Goal: Complete application form: Complete application form

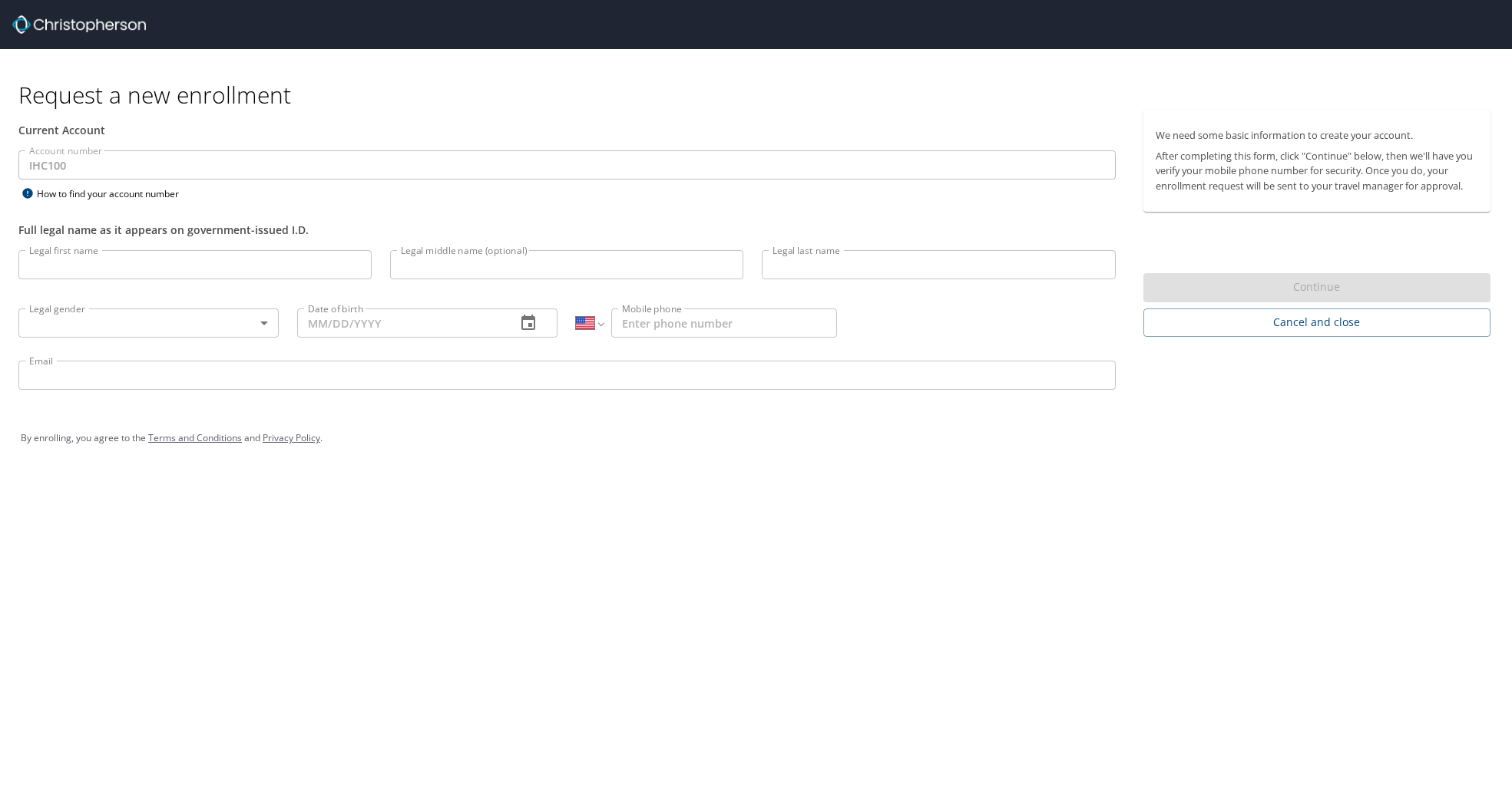
select select "US"
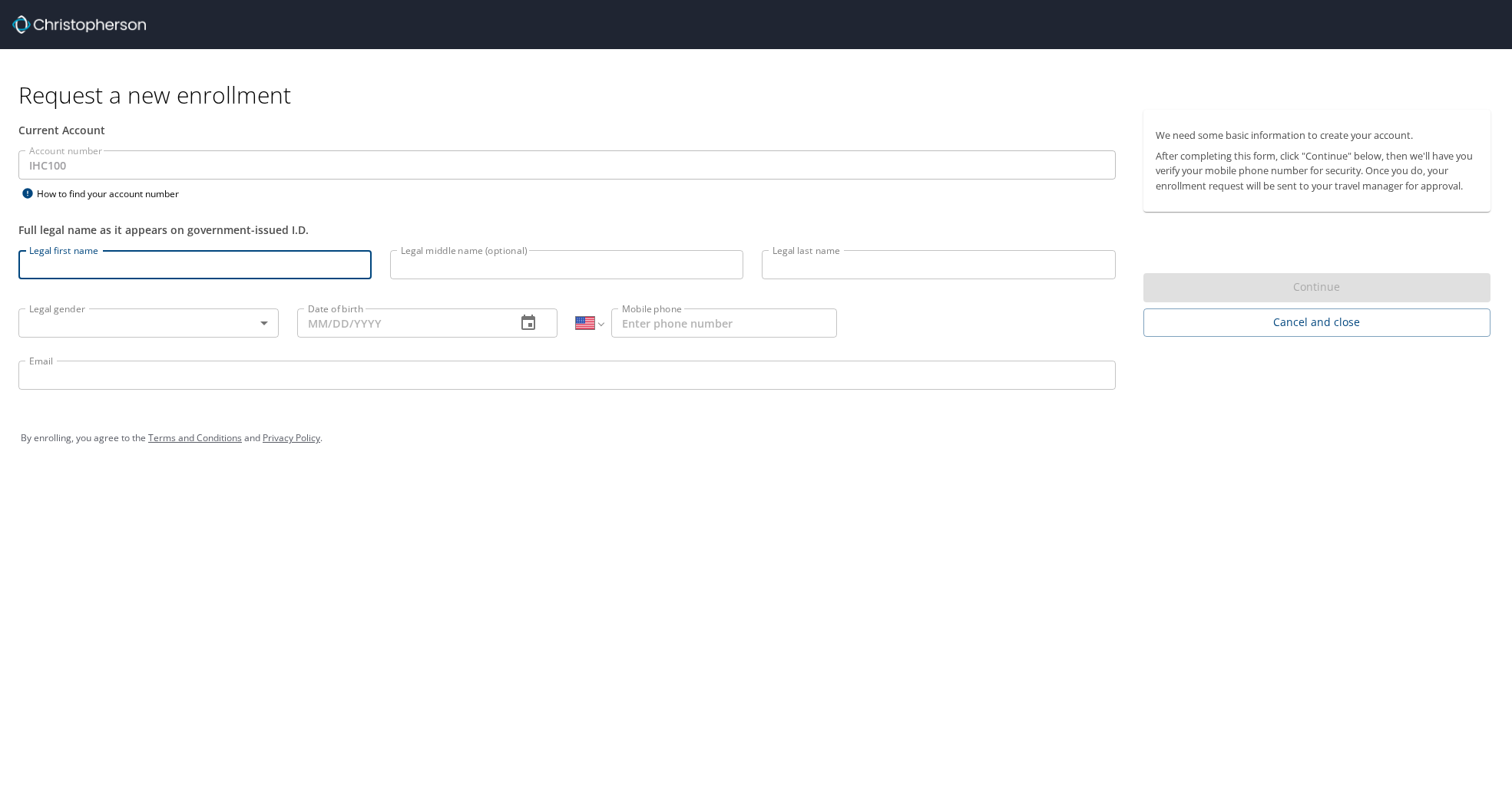
click at [70, 270] on input "Legal first name" at bounding box center [194, 265] width 353 height 29
type input "William"
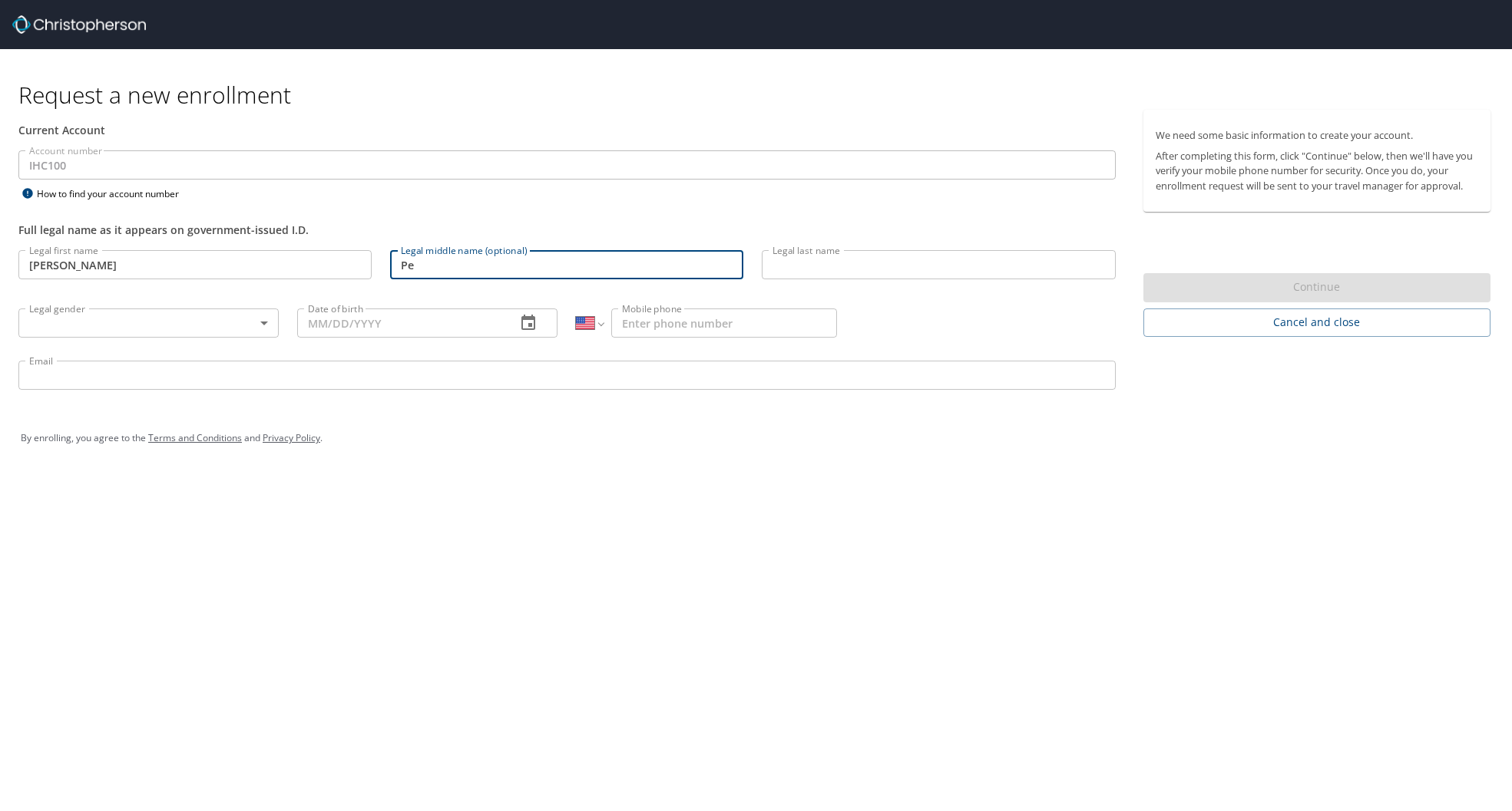
type input "P"
type input "Douglass"
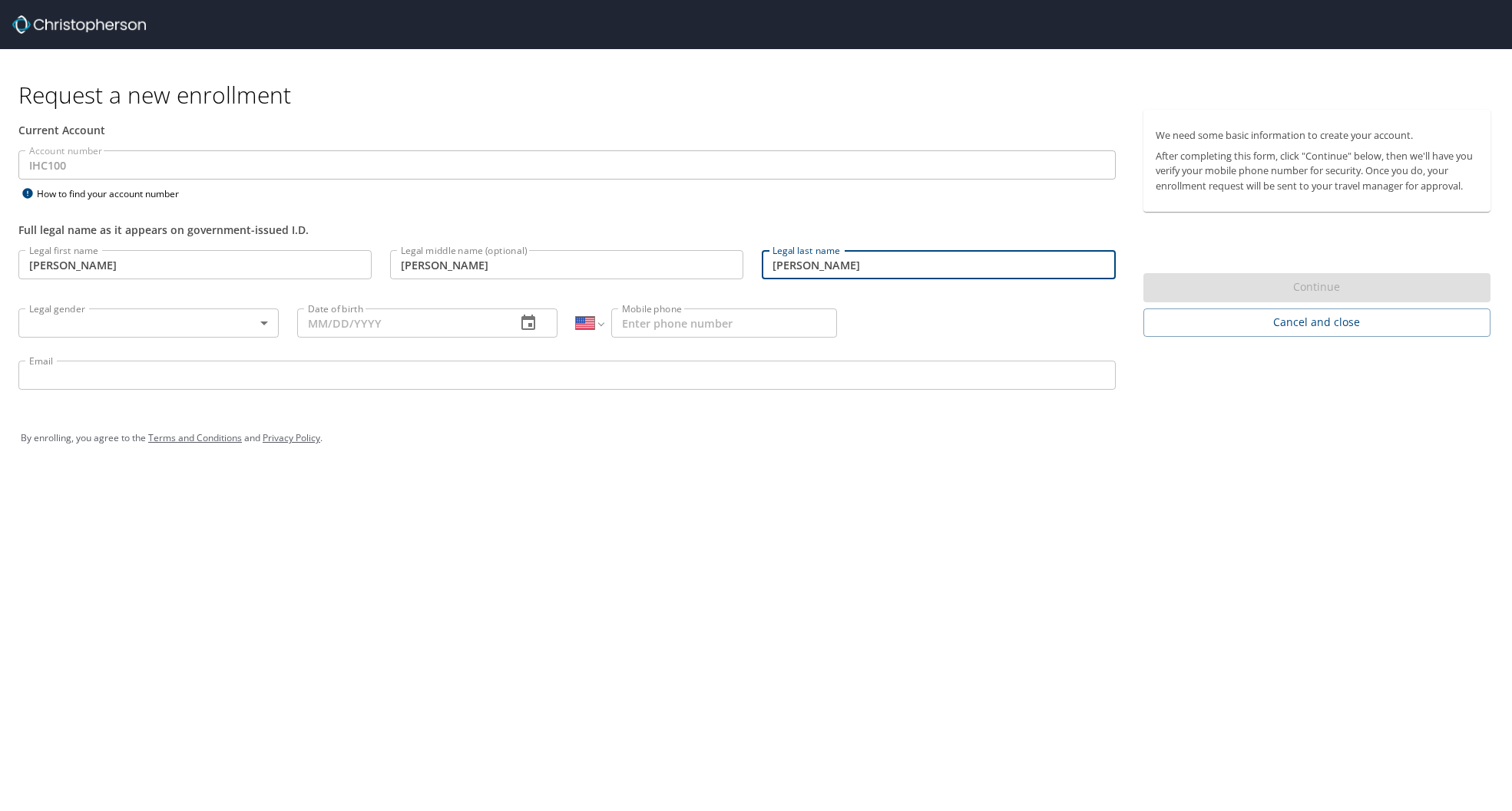
type input "Peters"
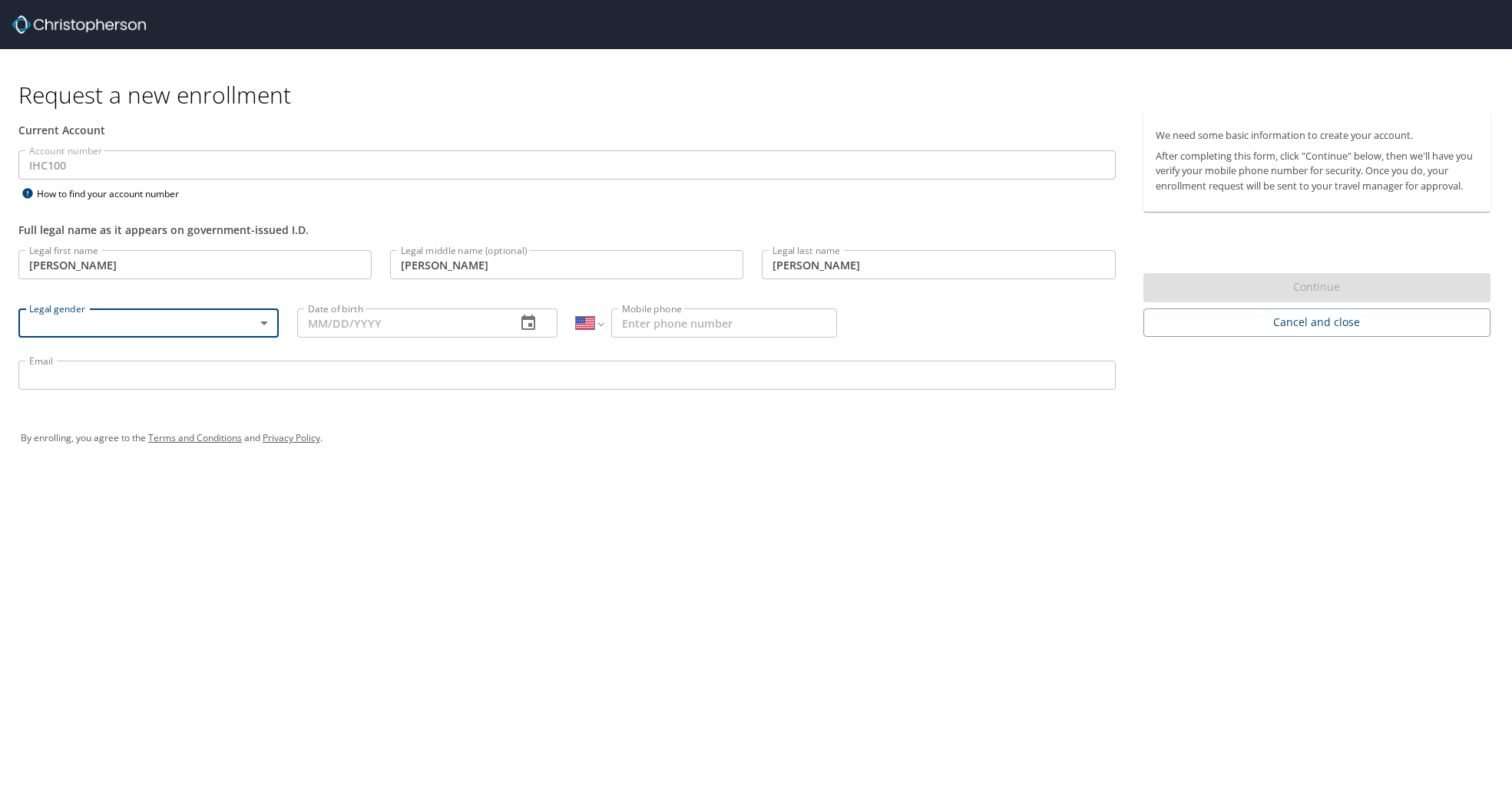
click at [267, 320] on body "Request a new enrollment Current Account Account number IHC100 Account number H…" at bounding box center [756, 406] width 1512 height 811
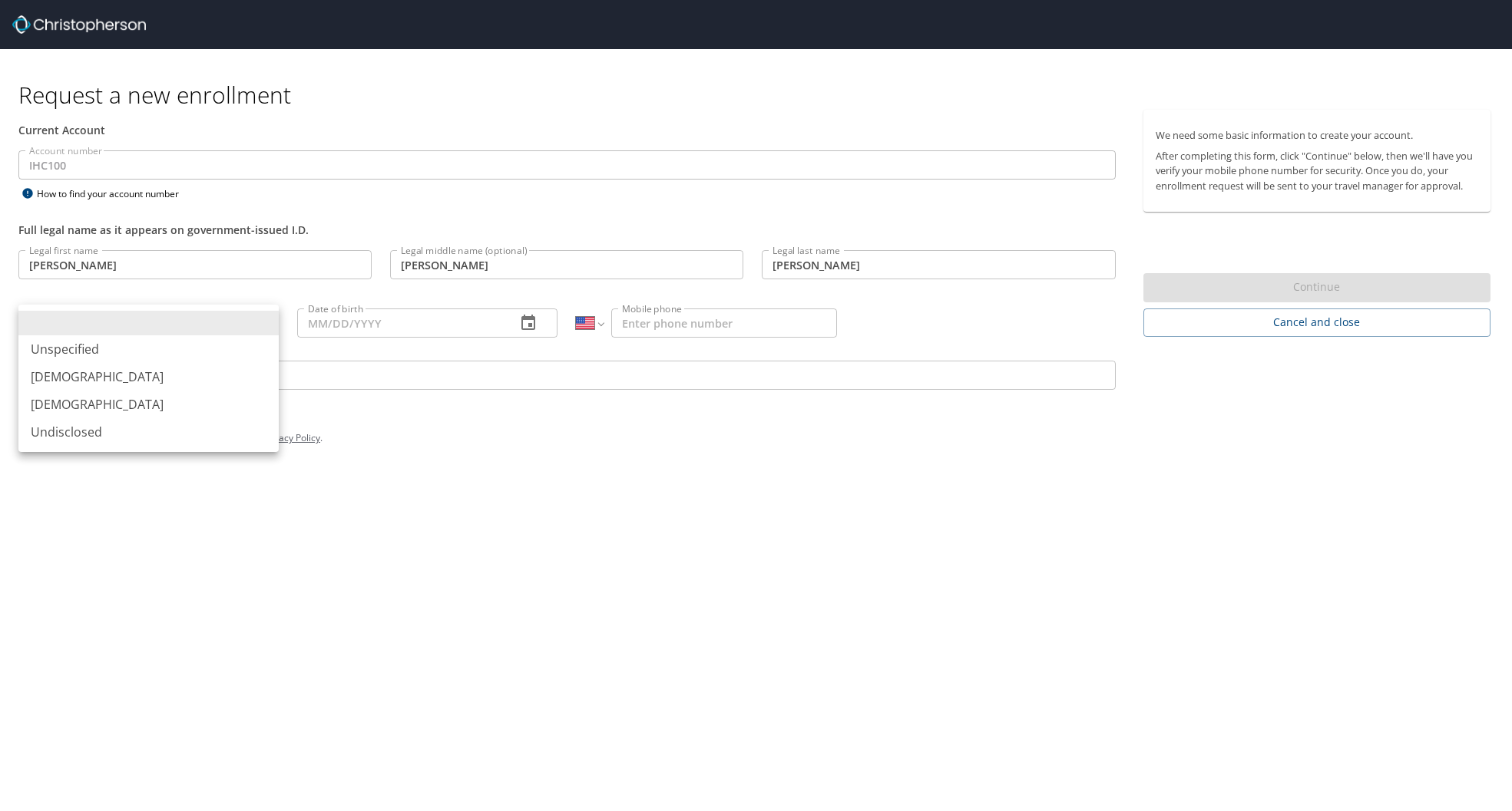
click at [165, 373] on li "Male" at bounding box center [148, 377] width 260 height 27
type input "Male"
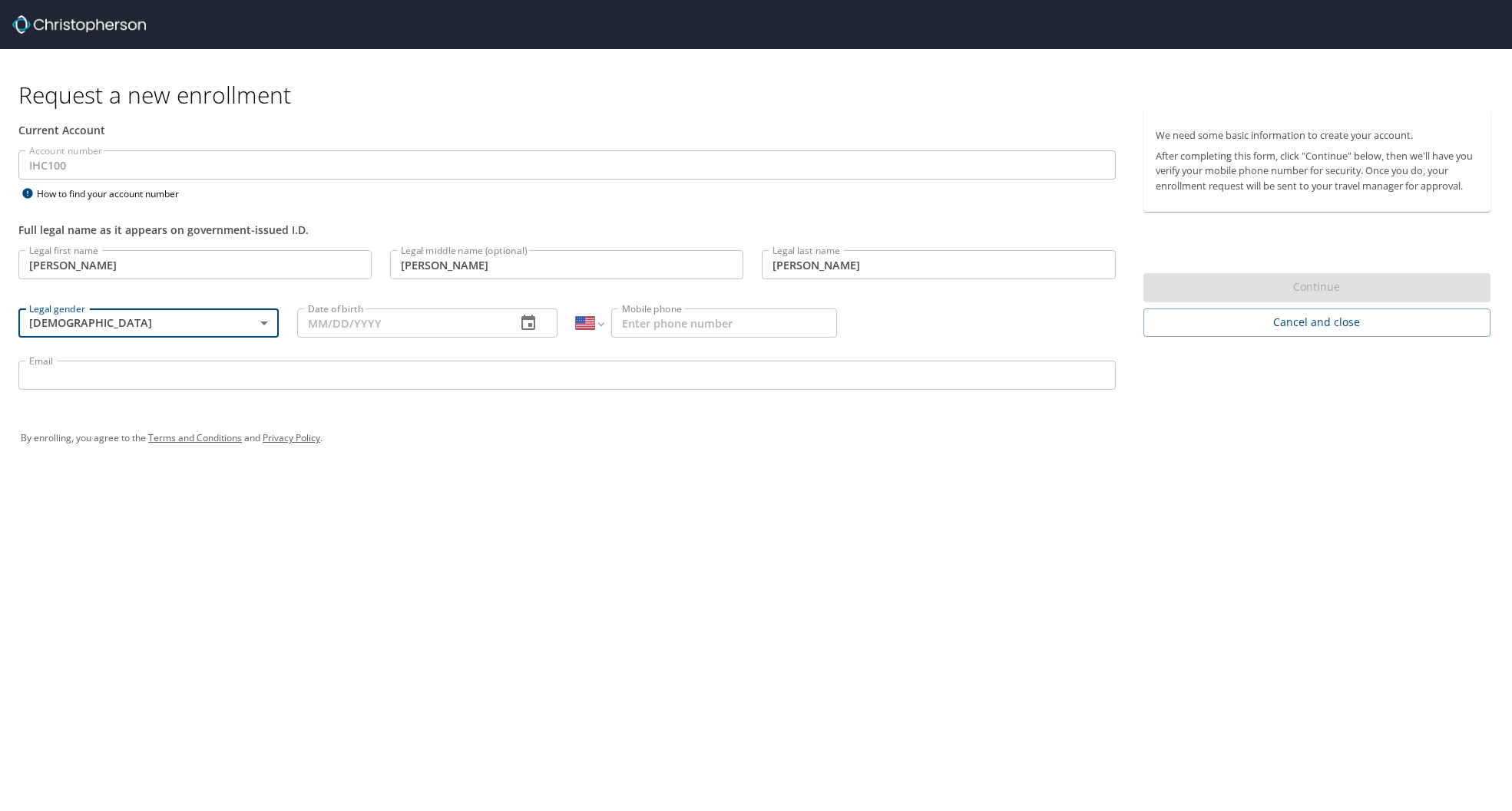
click at [367, 326] on input "Date of birth" at bounding box center [401, 323] width 206 height 29
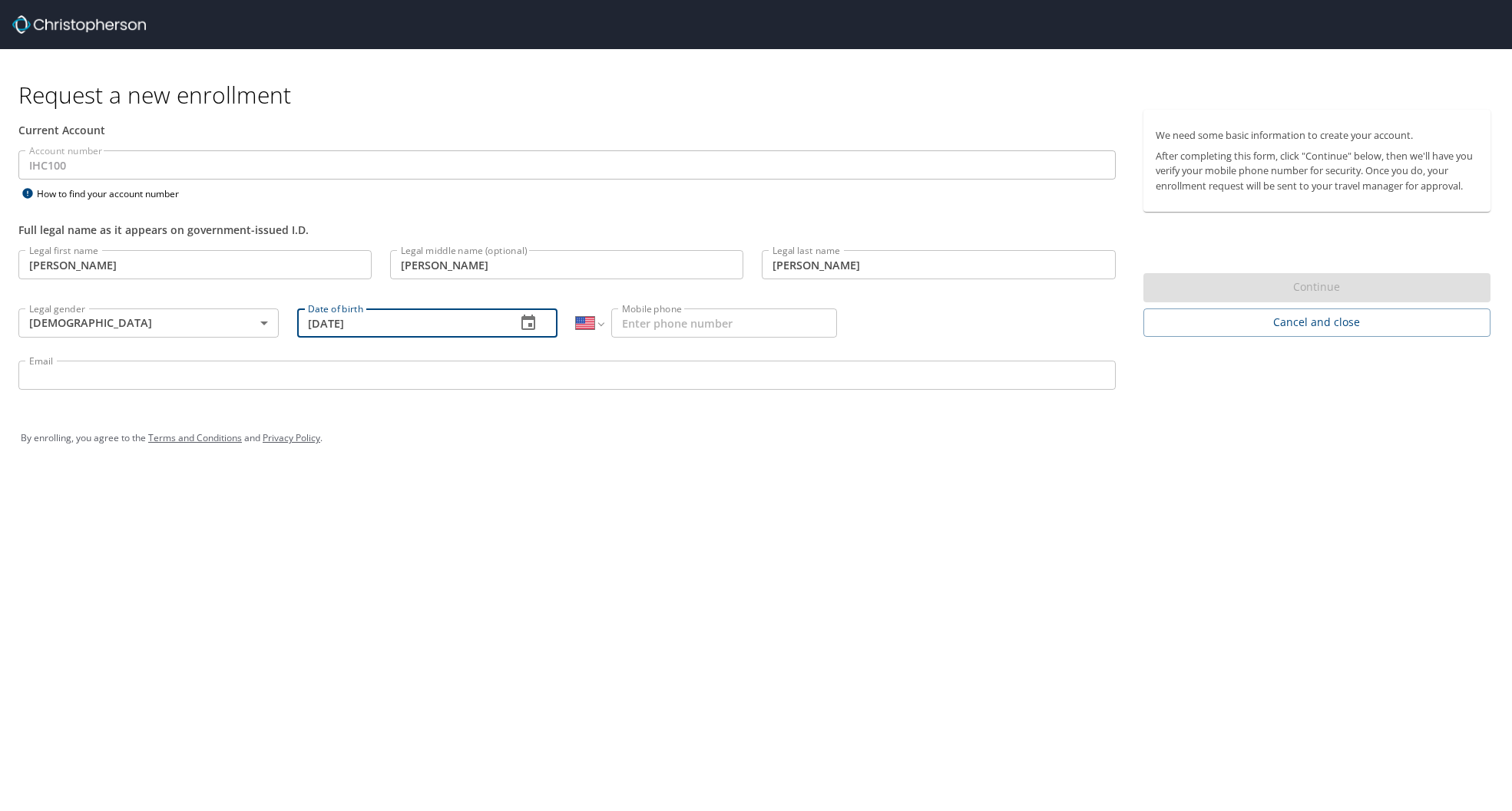
type input "01/05/1968"
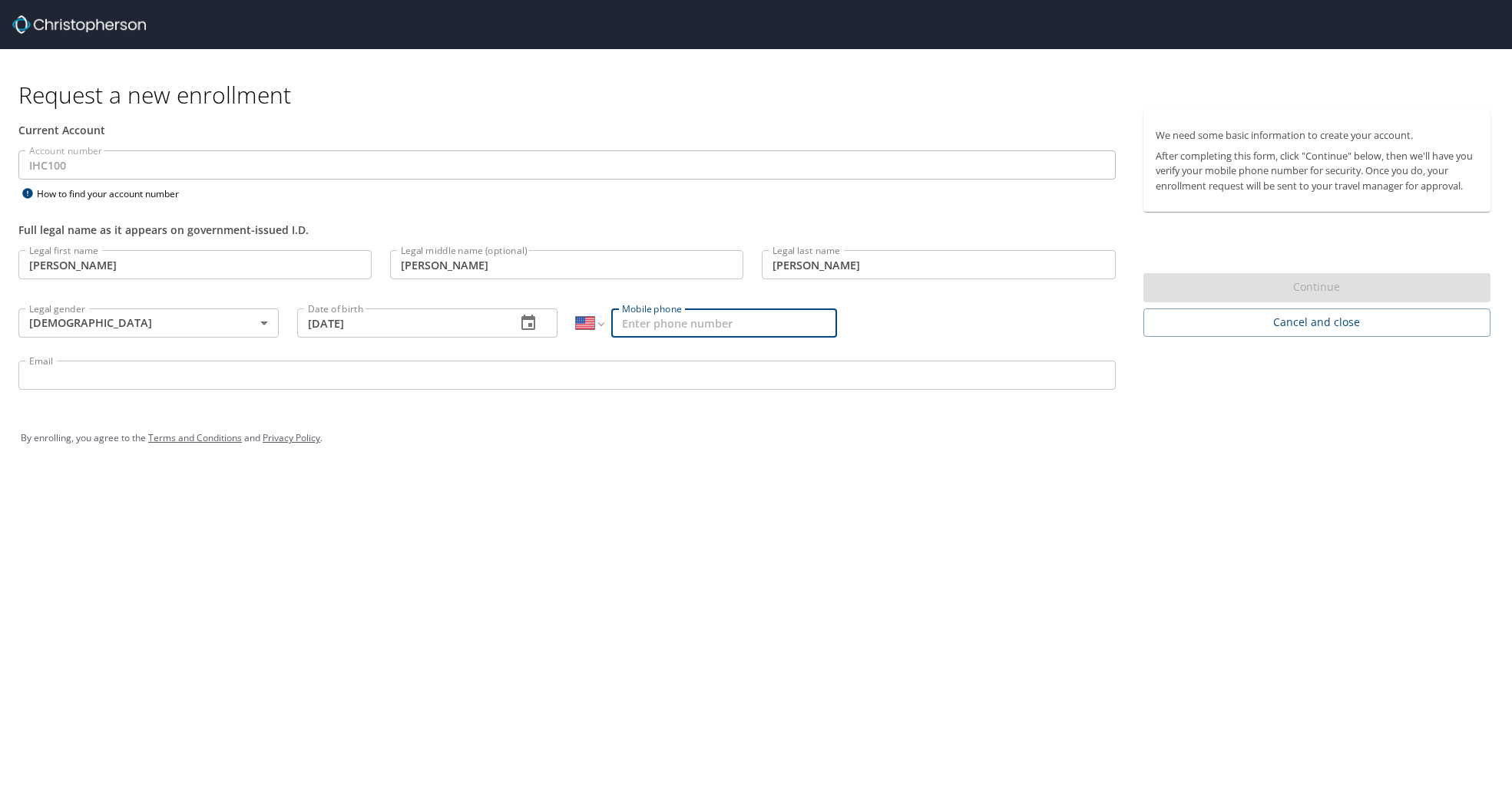
click at [665, 327] on input "Mobile phone" at bounding box center [724, 323] width 225 height 29
type input "(801) 694-6074"
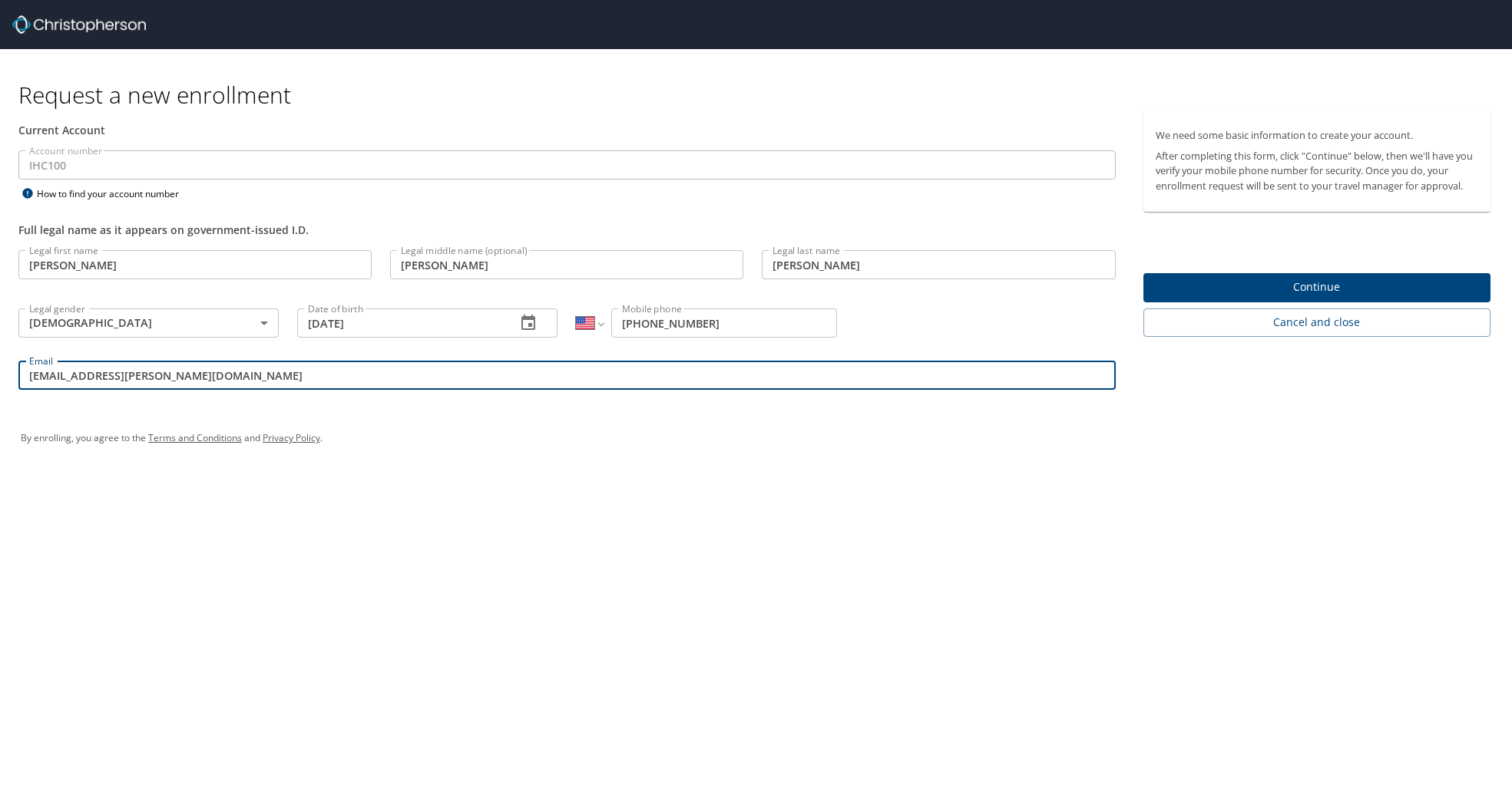
type input "bill.peters@imail.org"
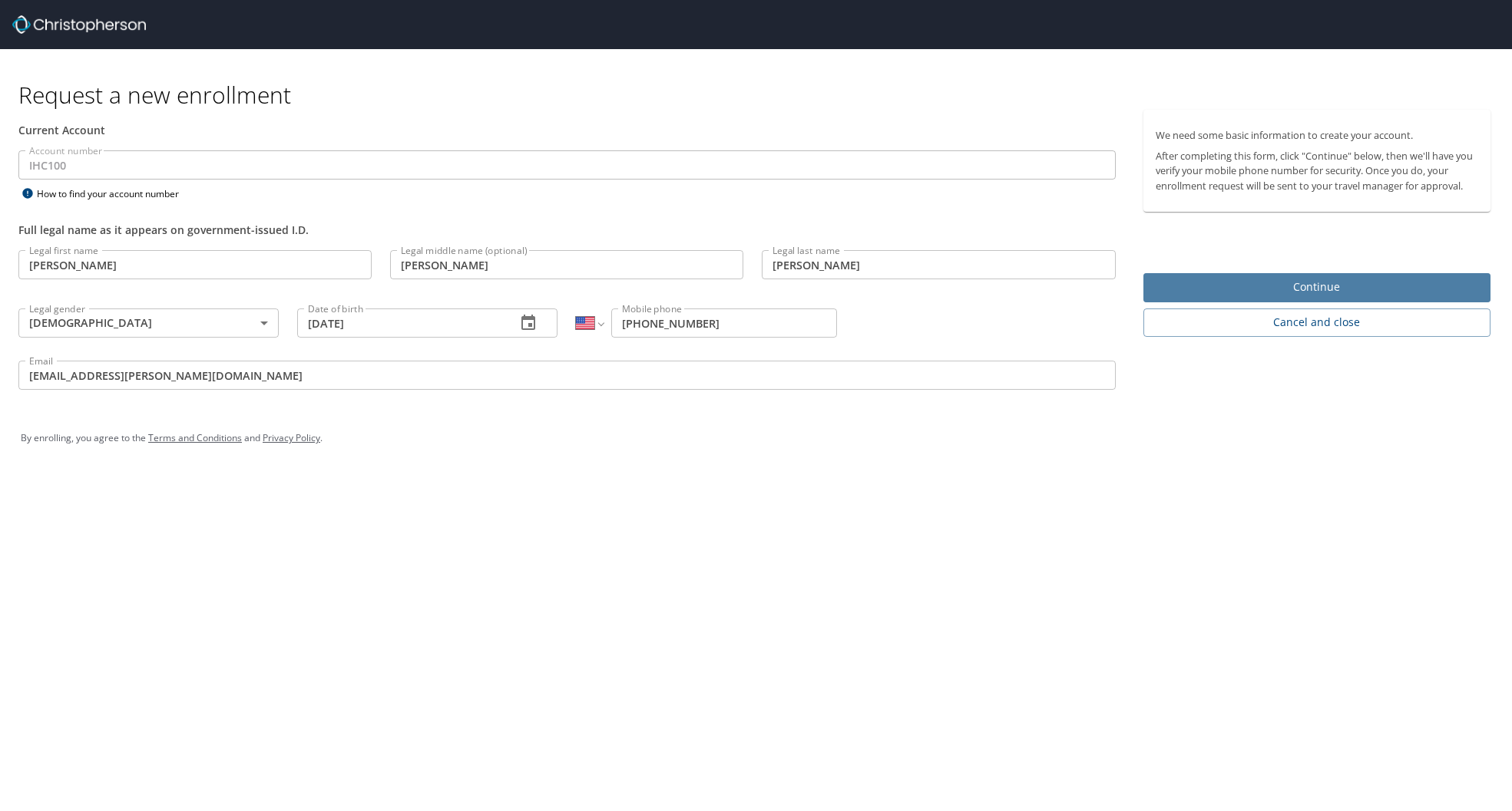
click at [1275, 288] on span "Continue" at bounding box center [1317, 287] width 322 height 19
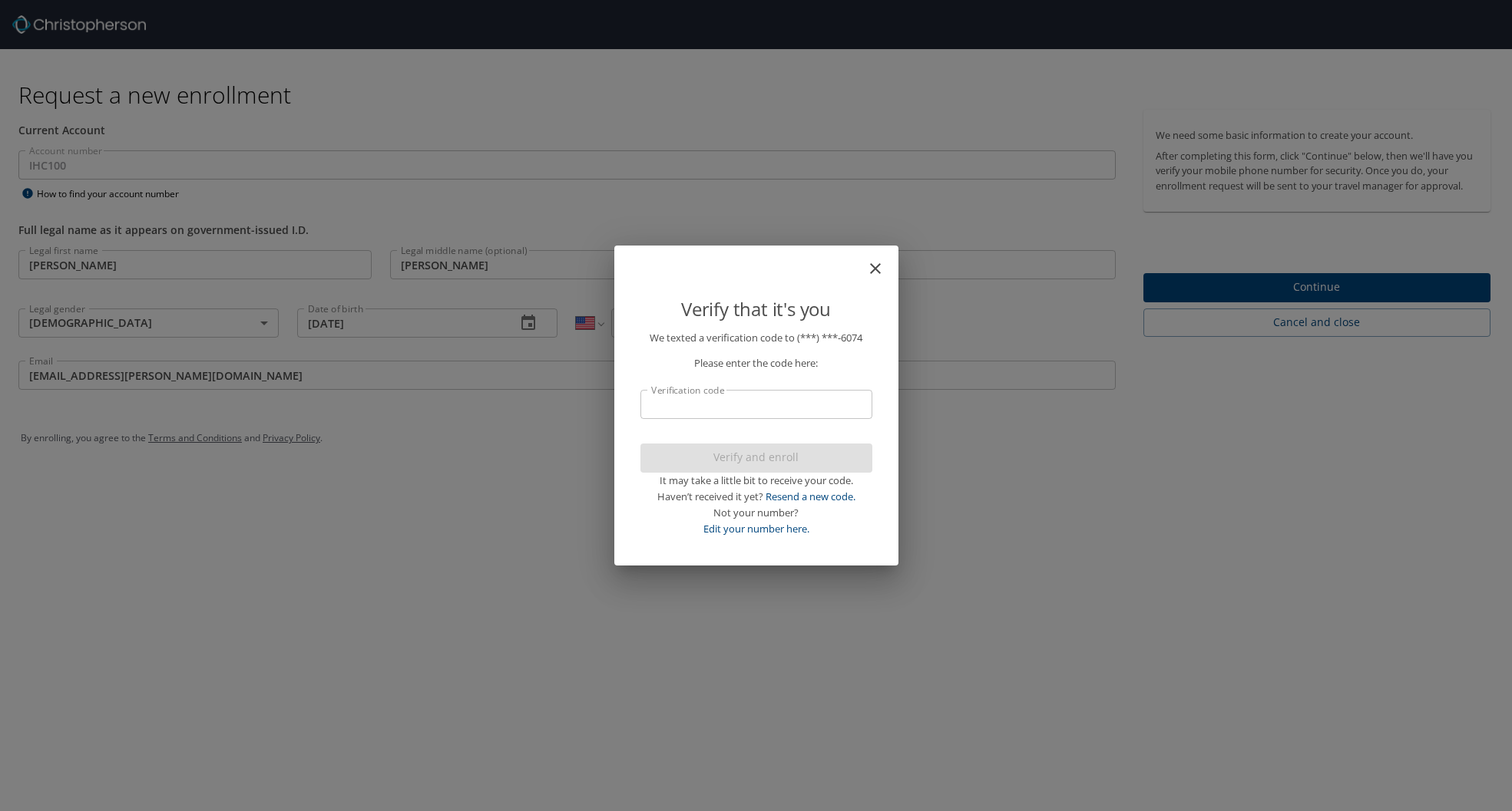
click at [707, 400] on input "Verification code" at bounding box center [756, 405] width 232 height 29
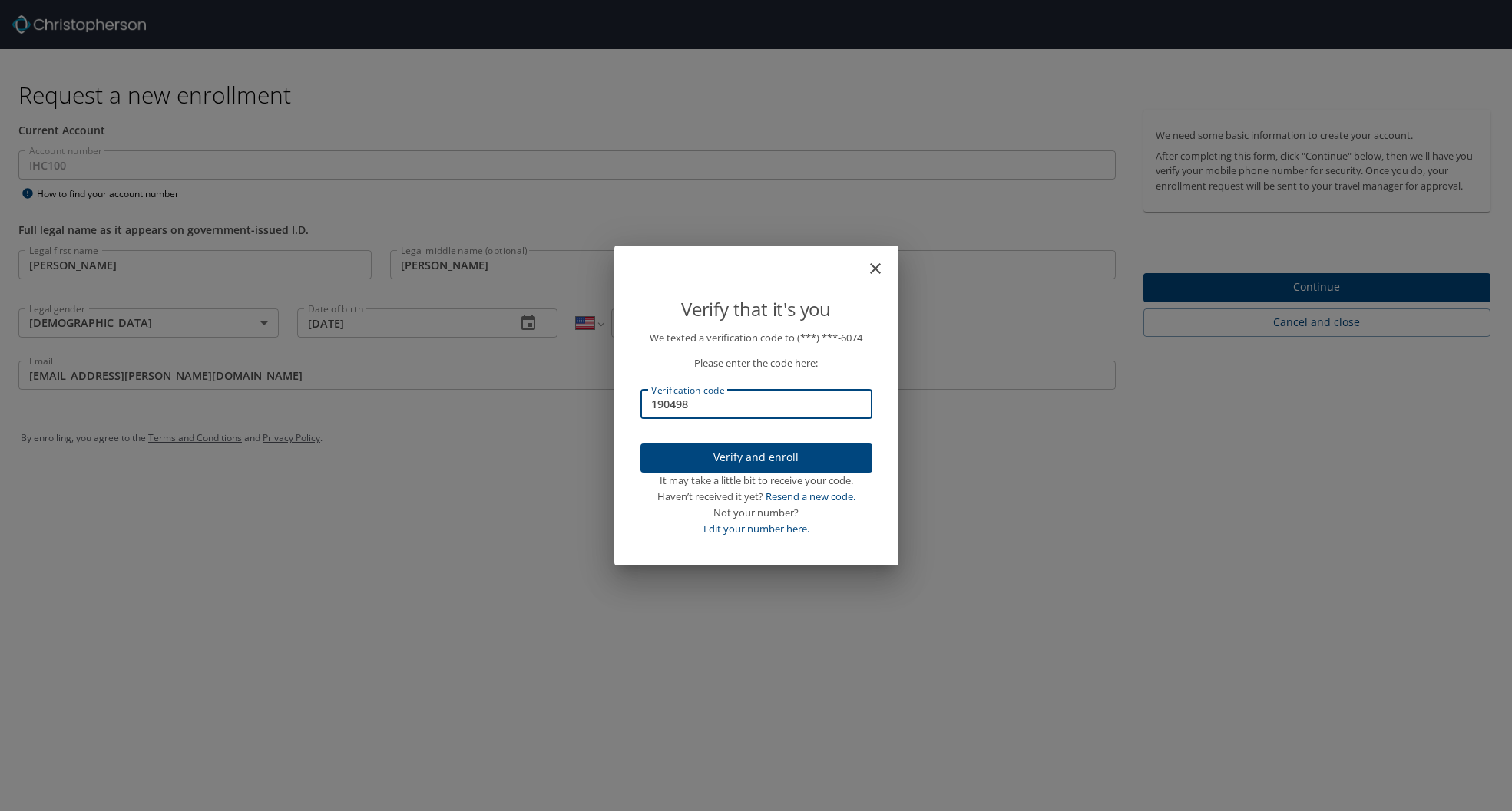
type input "190498"
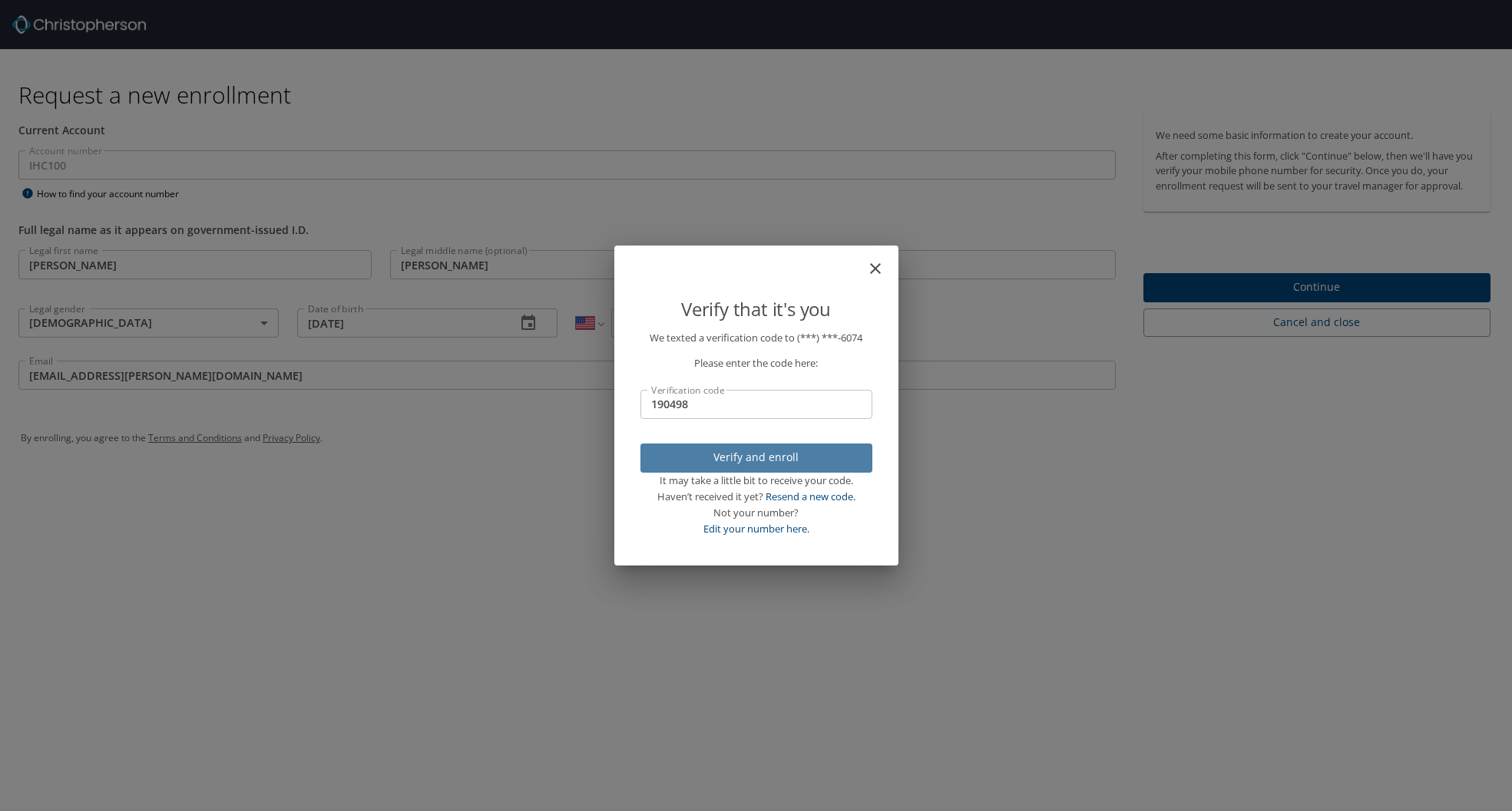
click at [784, 463] on span "Verify and enroll" at bounding box center [756, 458] width 207 height 19
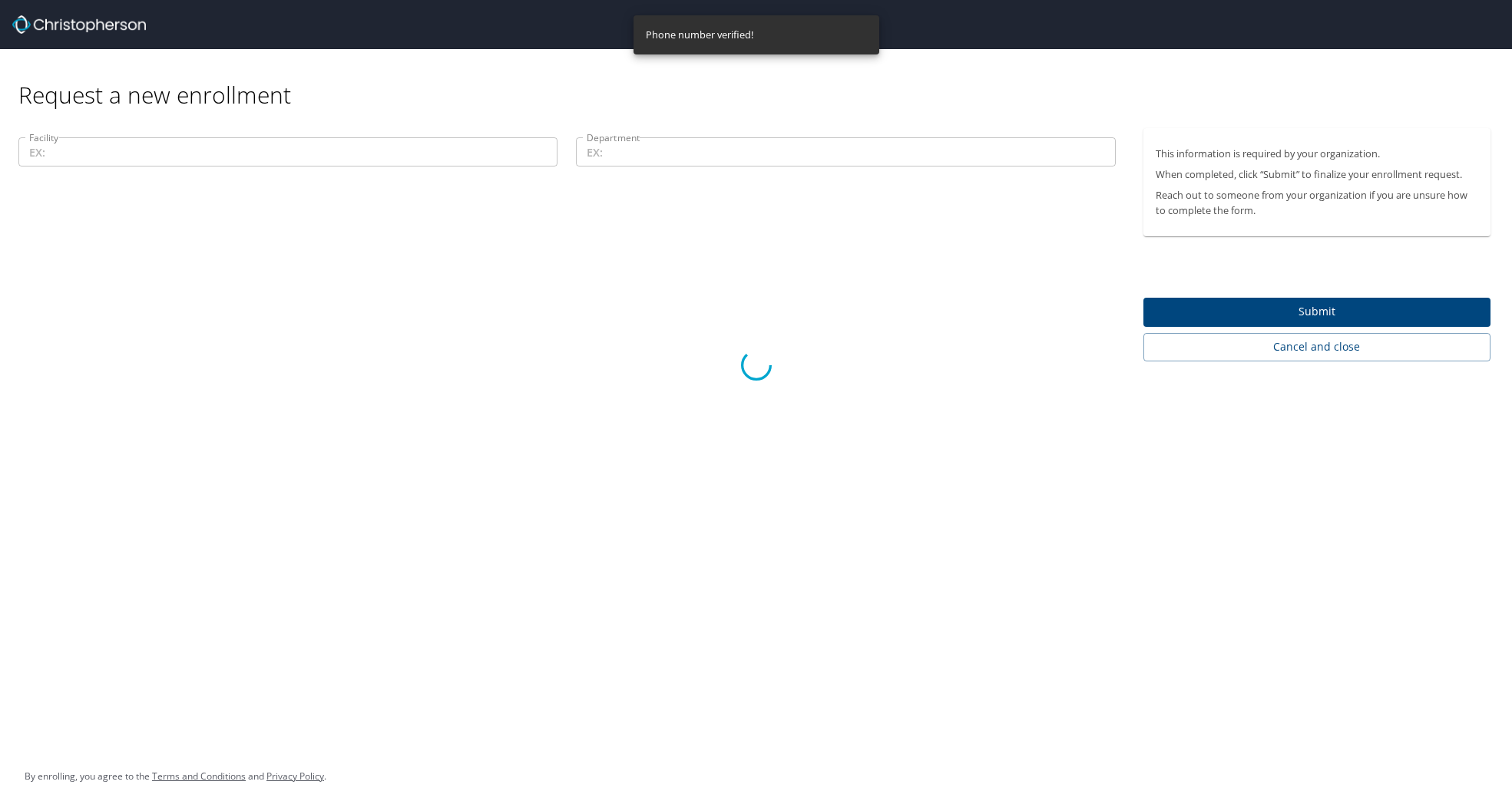
click at [211, 155] on div at bounding box center [756, 364] width 1512 height 893
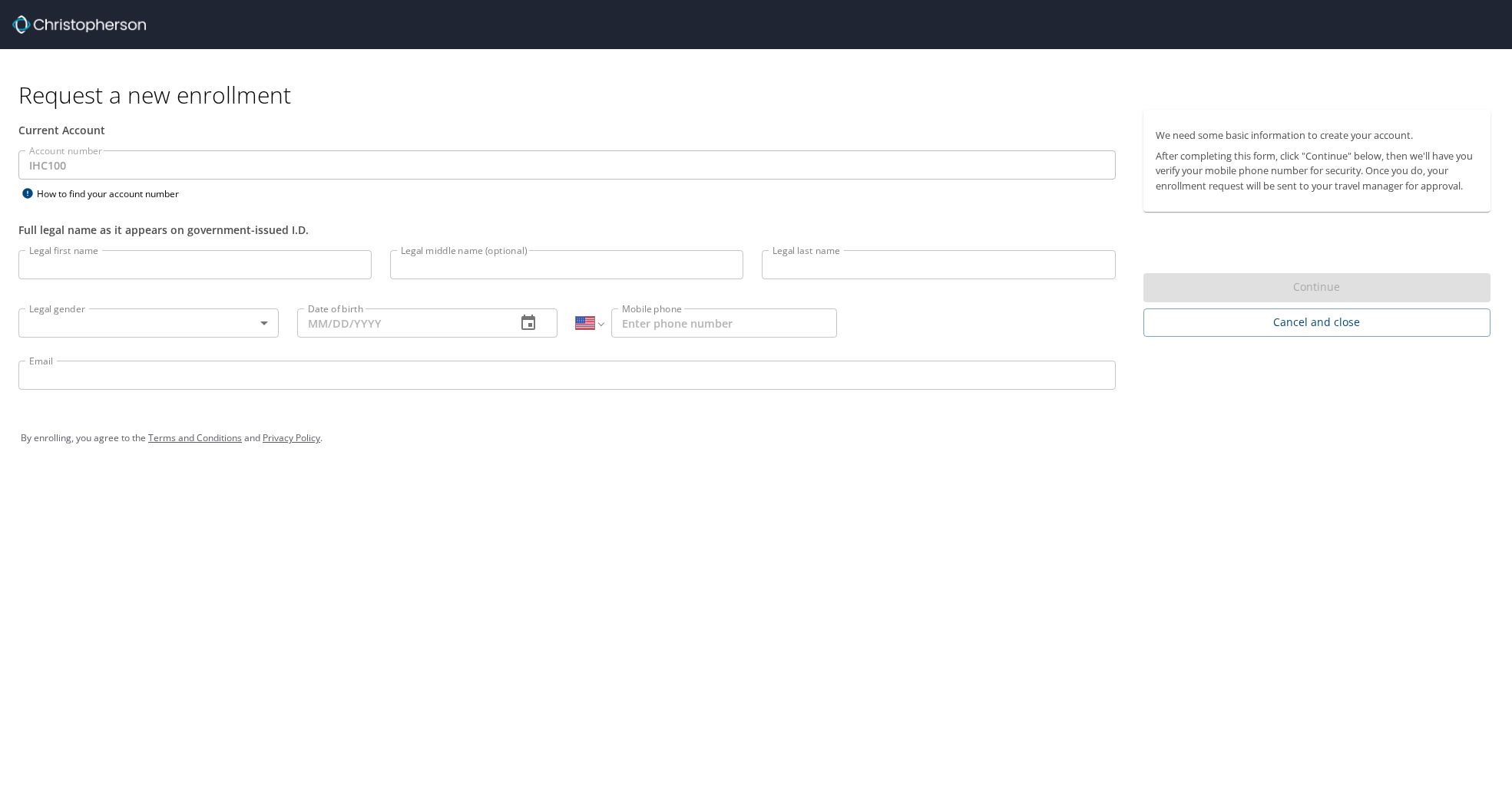
select select "US"
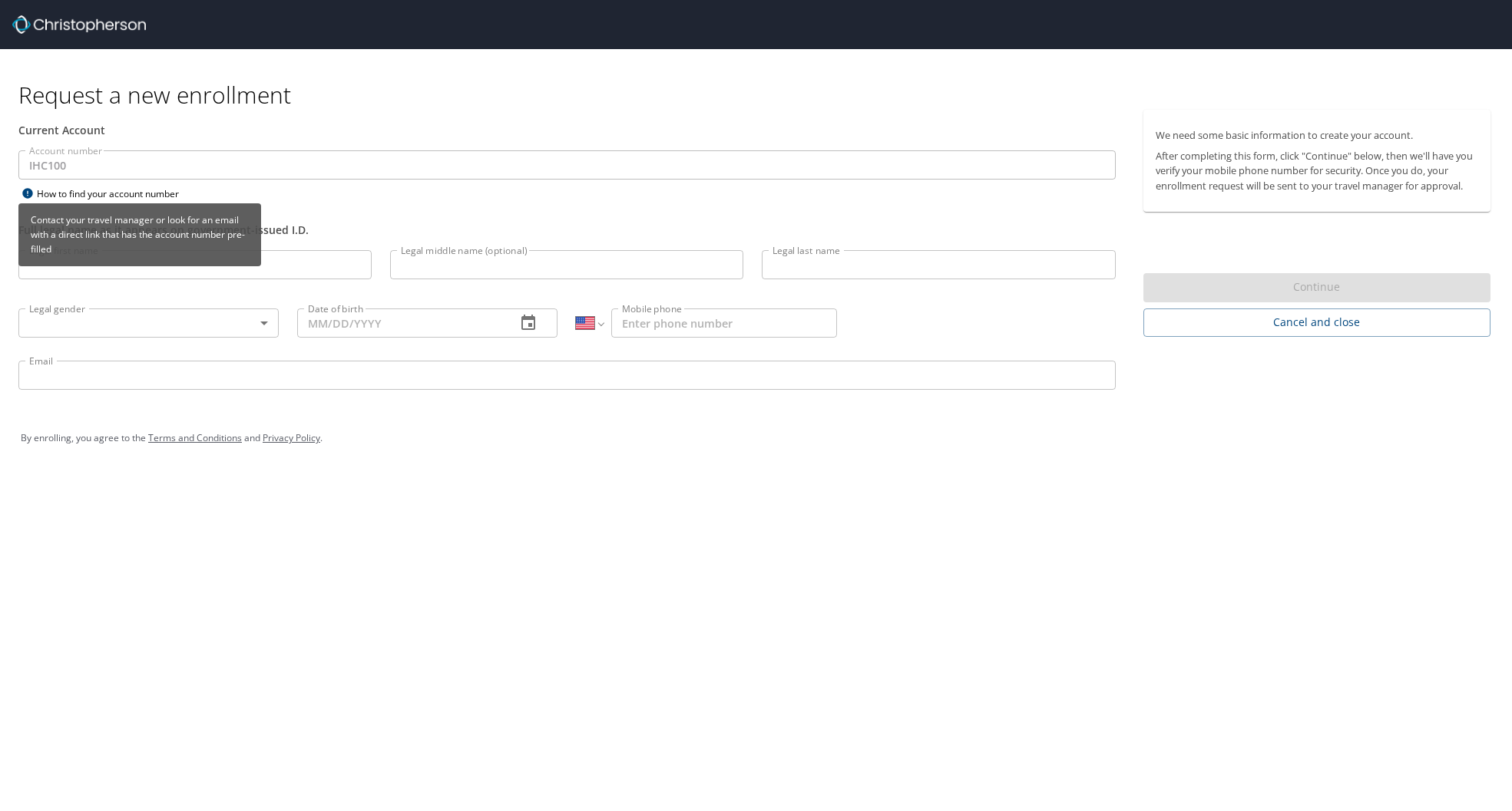
click at [109, 271] on div "Contact your travel manager or look for an email with a direct link that has th…" at bounding box center [139, 241] width 242 height 74
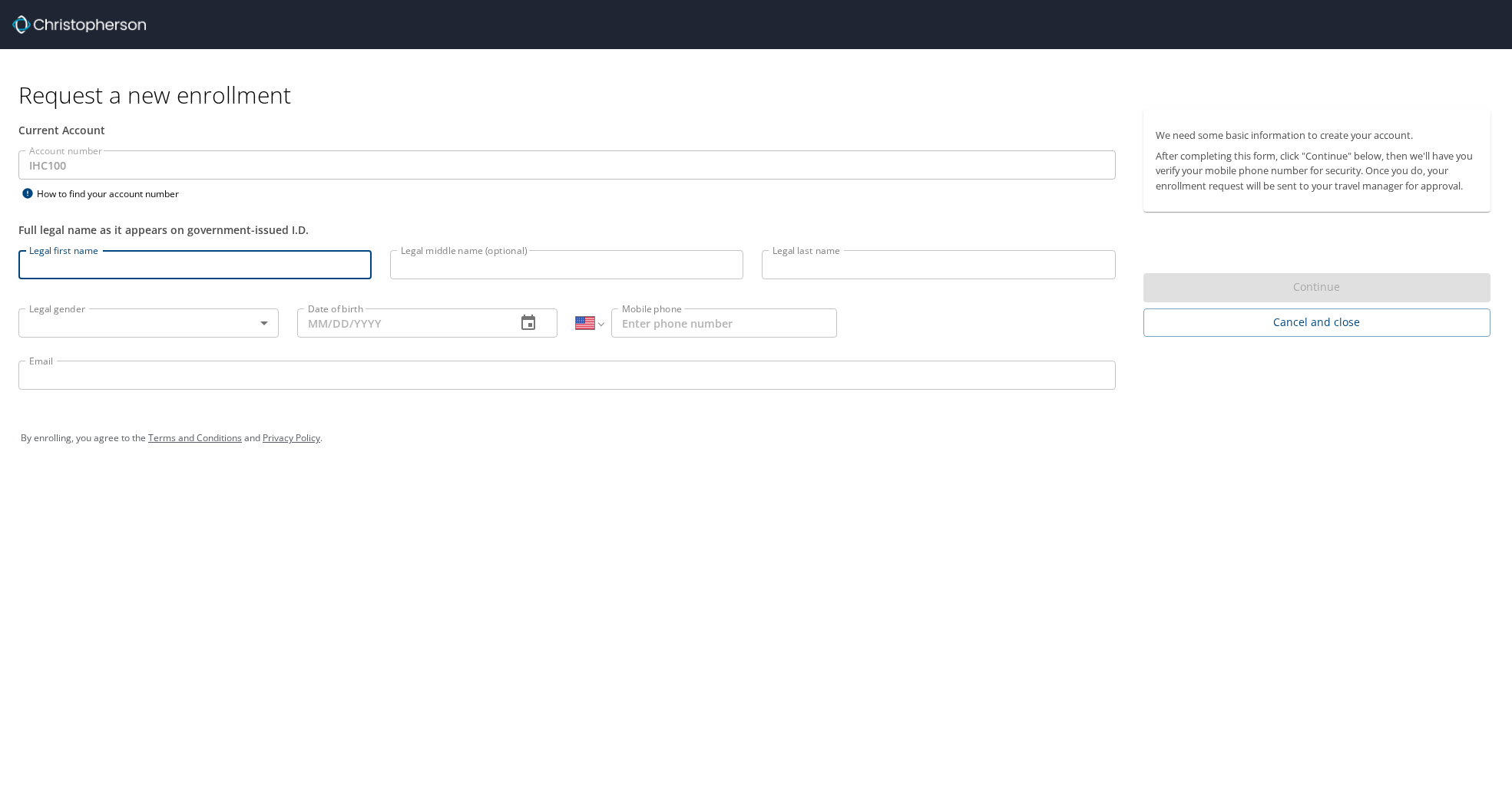
click at [278, 256] on input "Legal first name" at bounding box center [194, 265] width 353 height 29
type input "William"
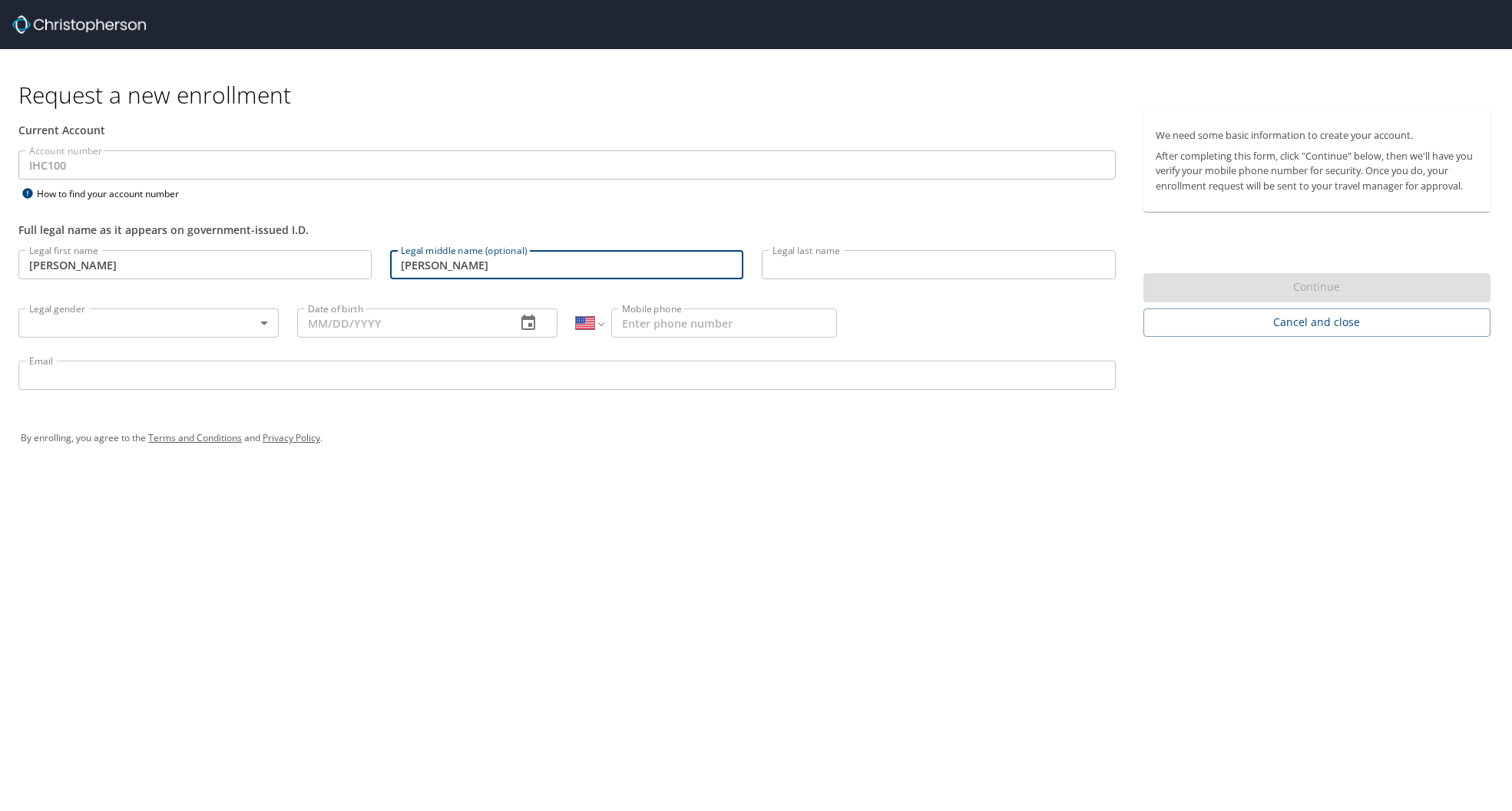
type input "Douglass"
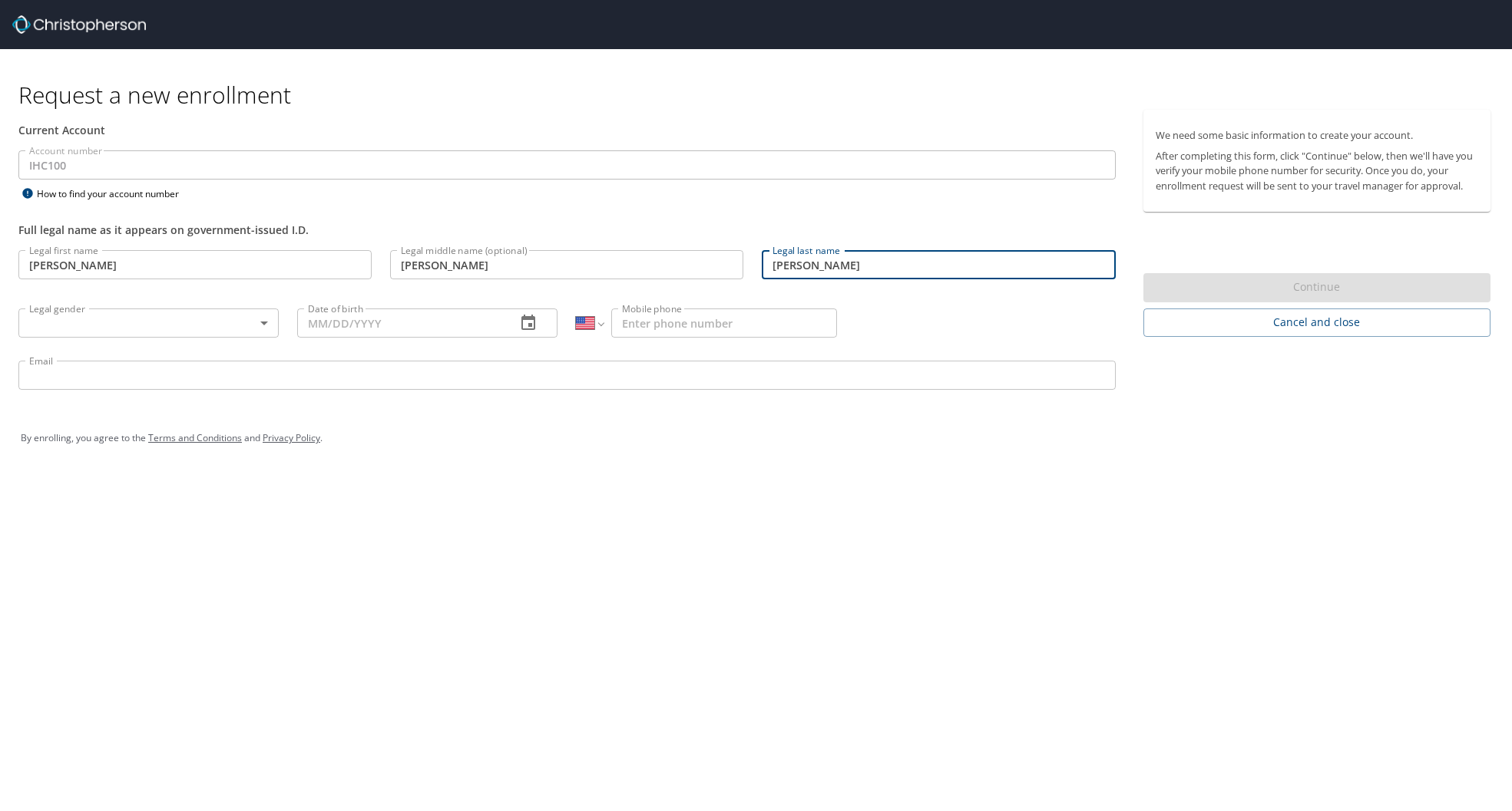
type input "Peters"
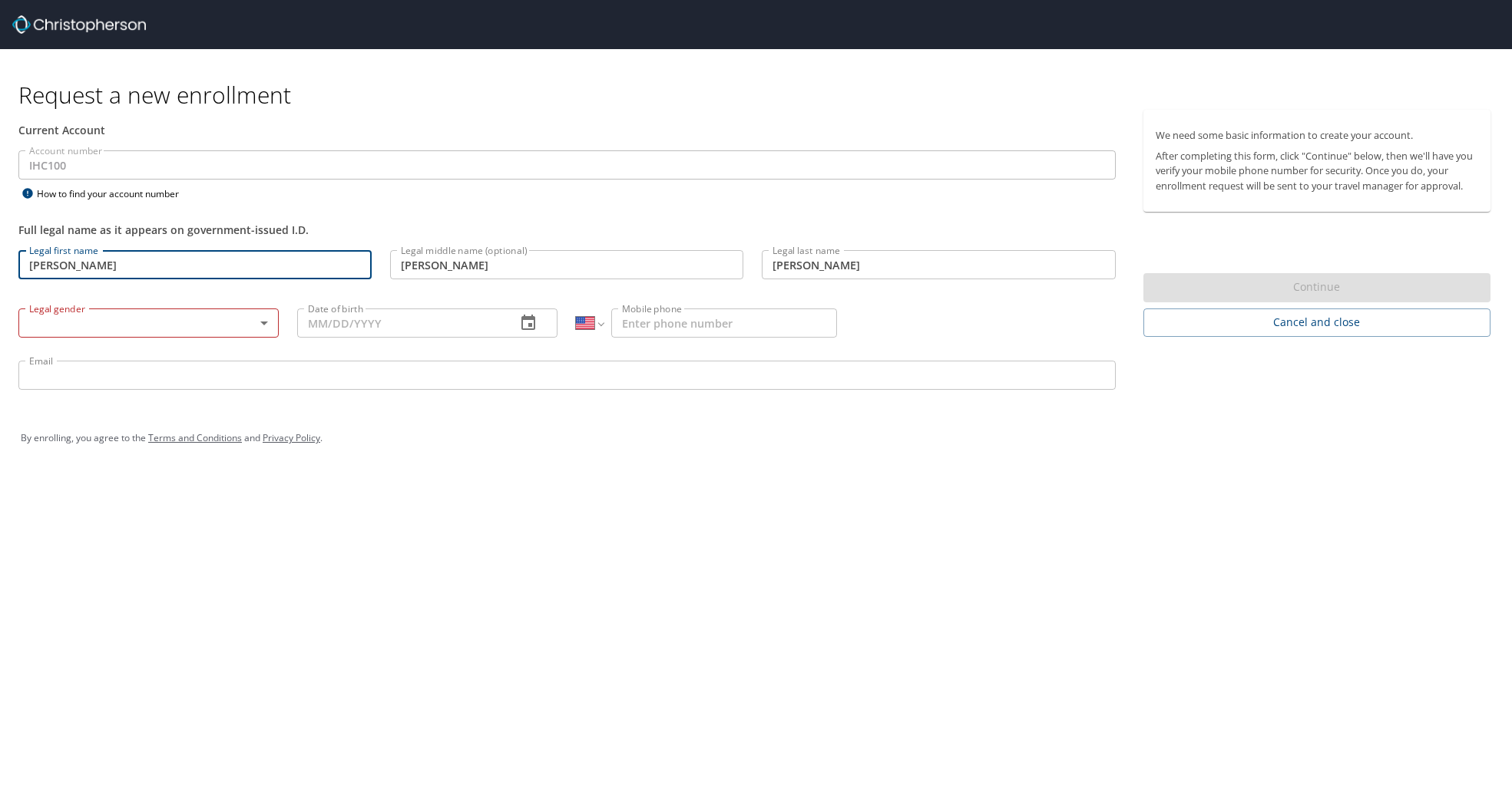
click at [184, 324] on body "Request a new enrollment Current Account Account number IHC100 Account number H…" at bounding box center [756, 406] width 1512 height 811
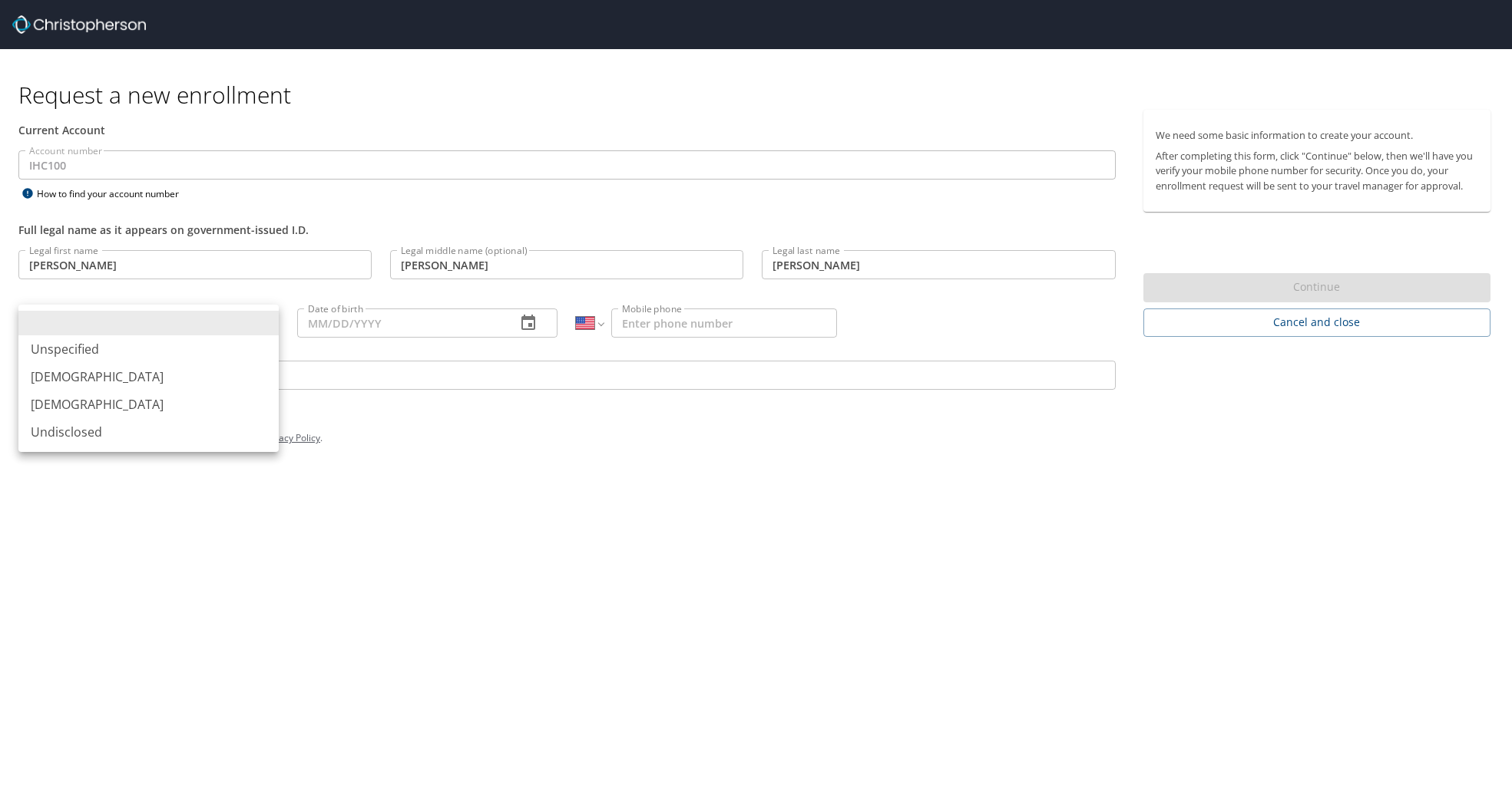
click at [132, 376] on li "Male" at bounding box center [148, 377] width 260 height 27
type input "Male"
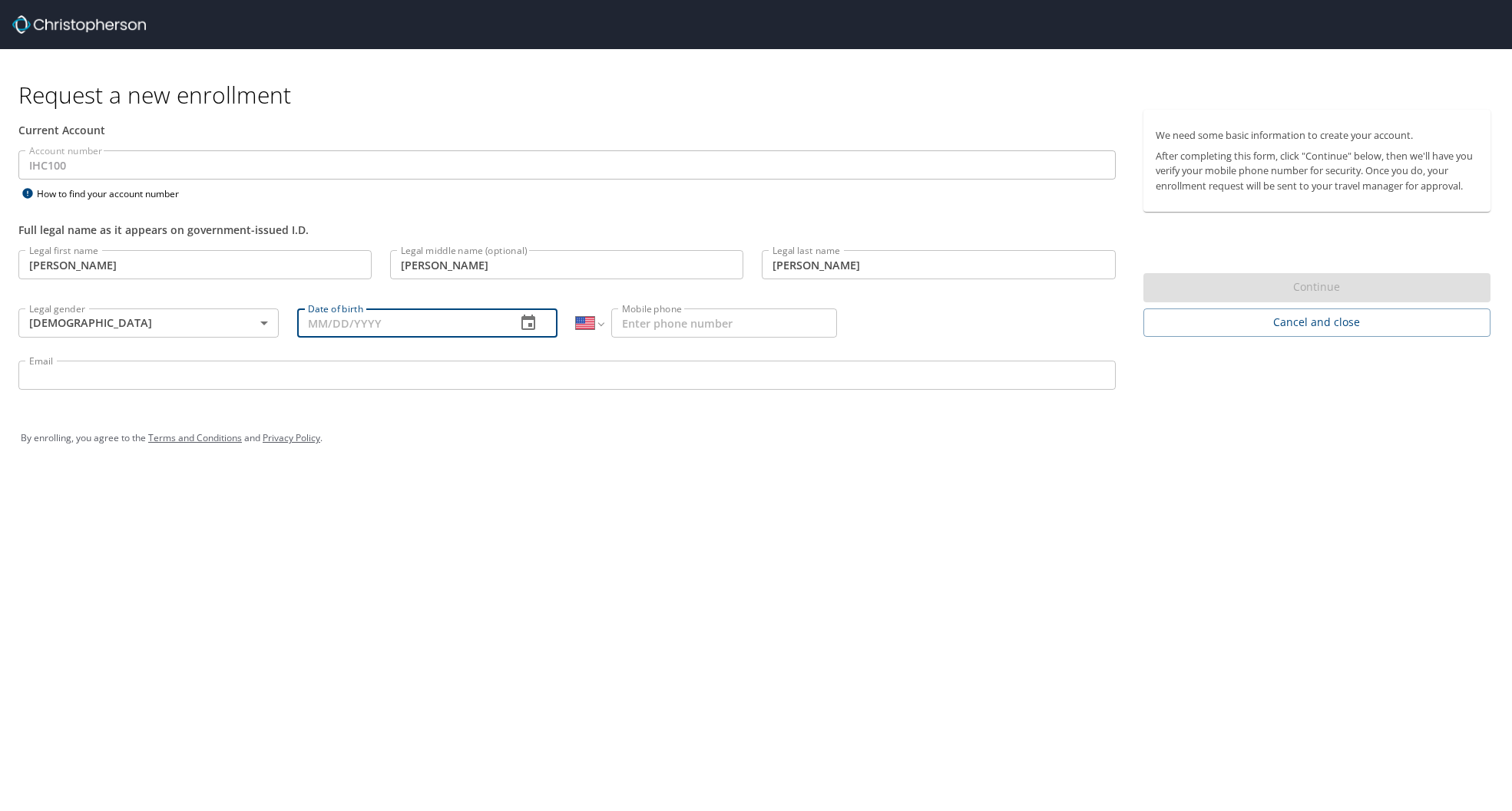
click at [349, 325] on input "Date of birth" at bounding box center [401, 323] width 206 height 29
type input "01/05/1968"
click at [715, 326] on input "Mobile phone" at bounding box center [724, 323] width 225 height 29
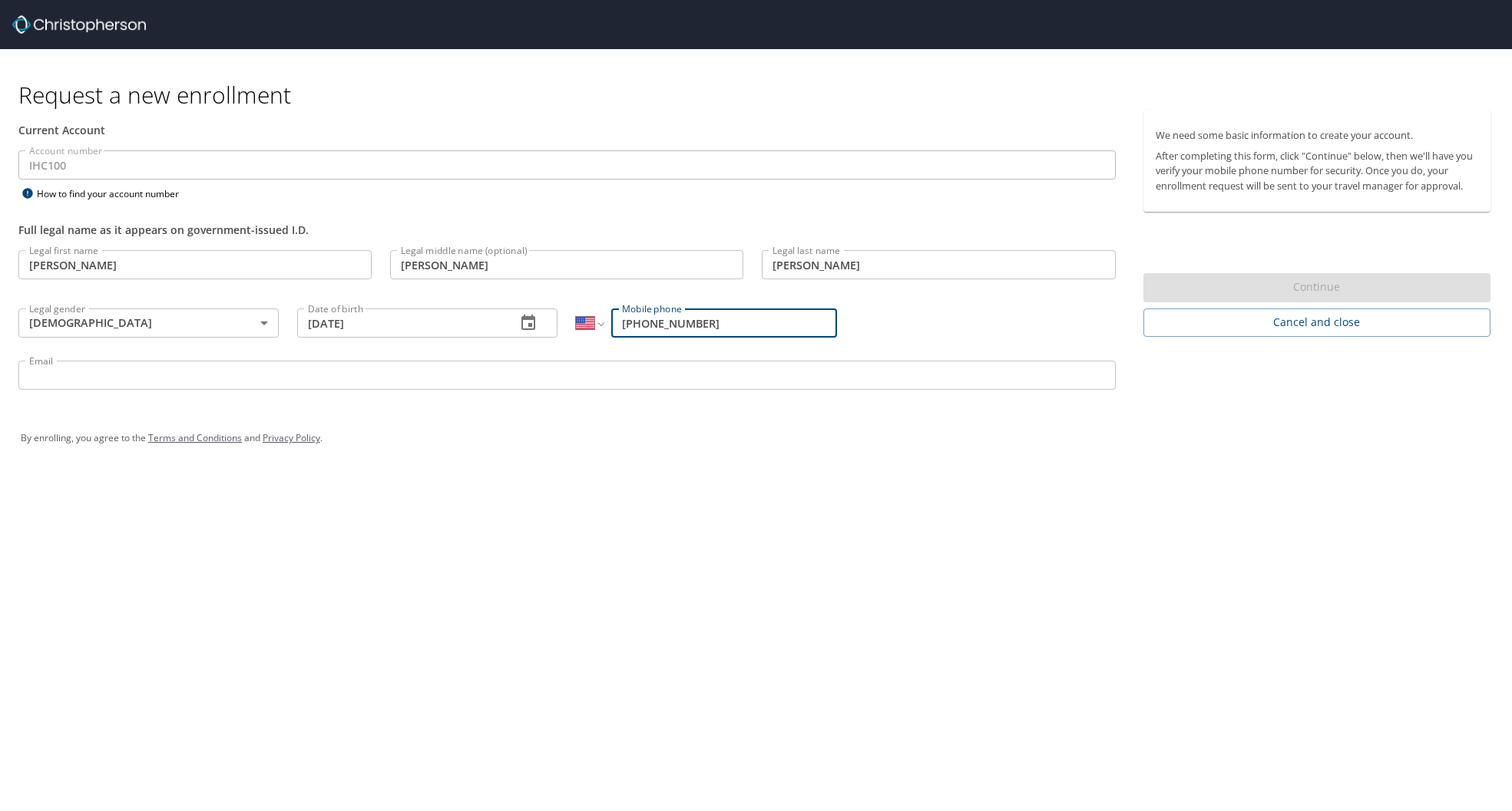
type input "(801) 694-6074"
click at [463, 381] on input "Email" at bounding box center [566, 375] width 1098 height 29
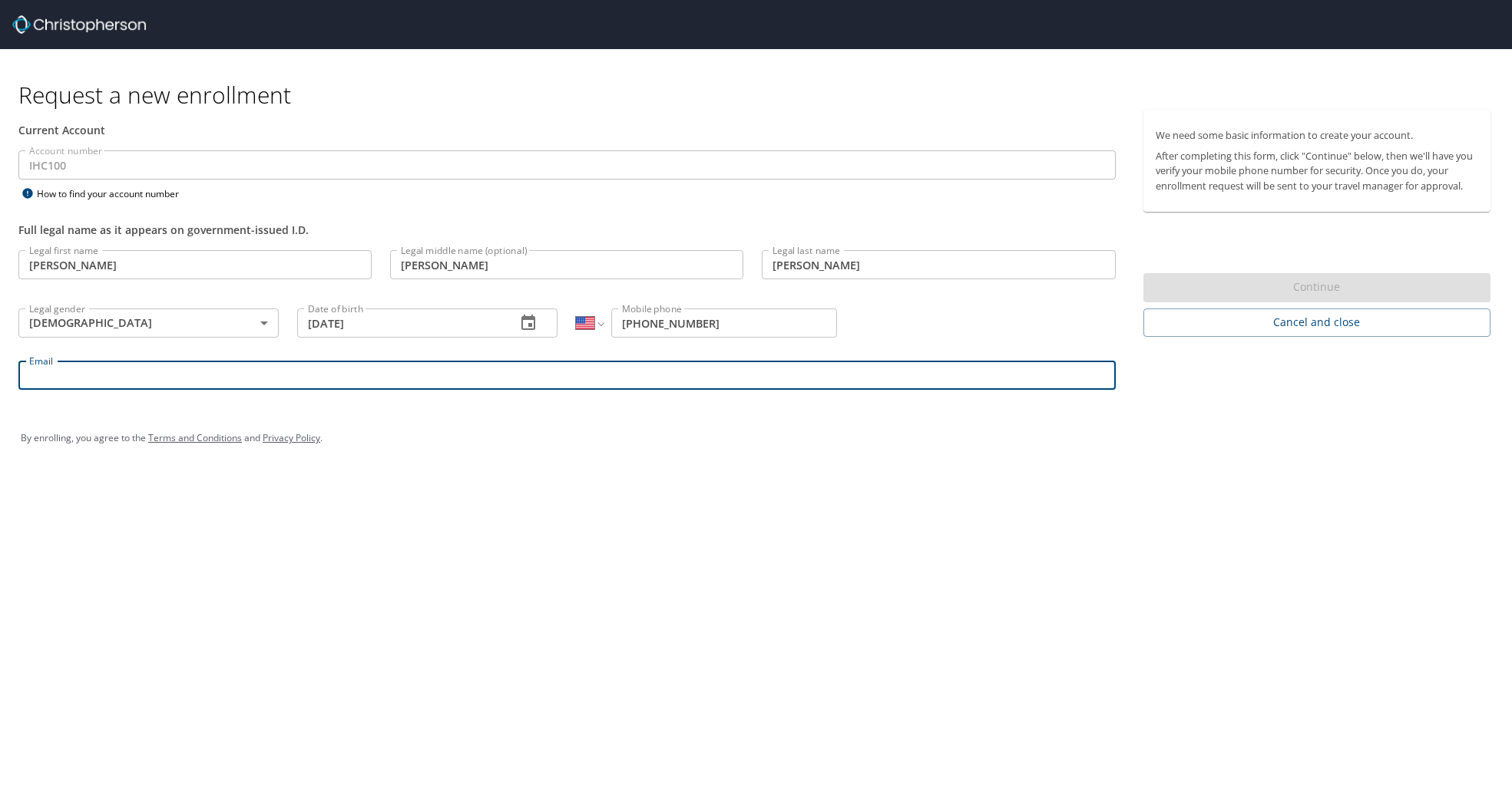
type input "bill.peters@imail.org"
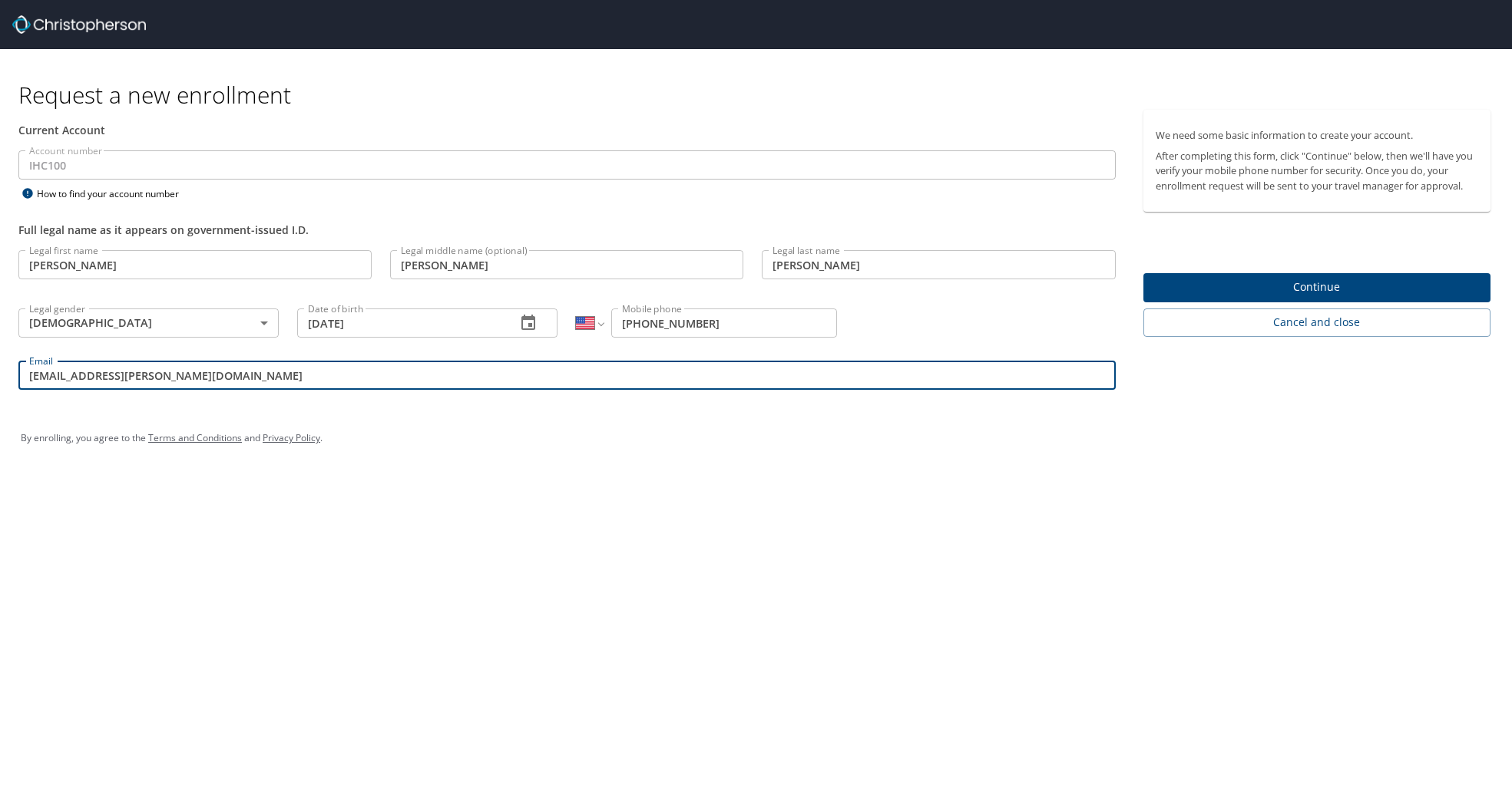
click at [1254, 287] on span "Continue" at bounding box center [1317, 287] width 322 height 19
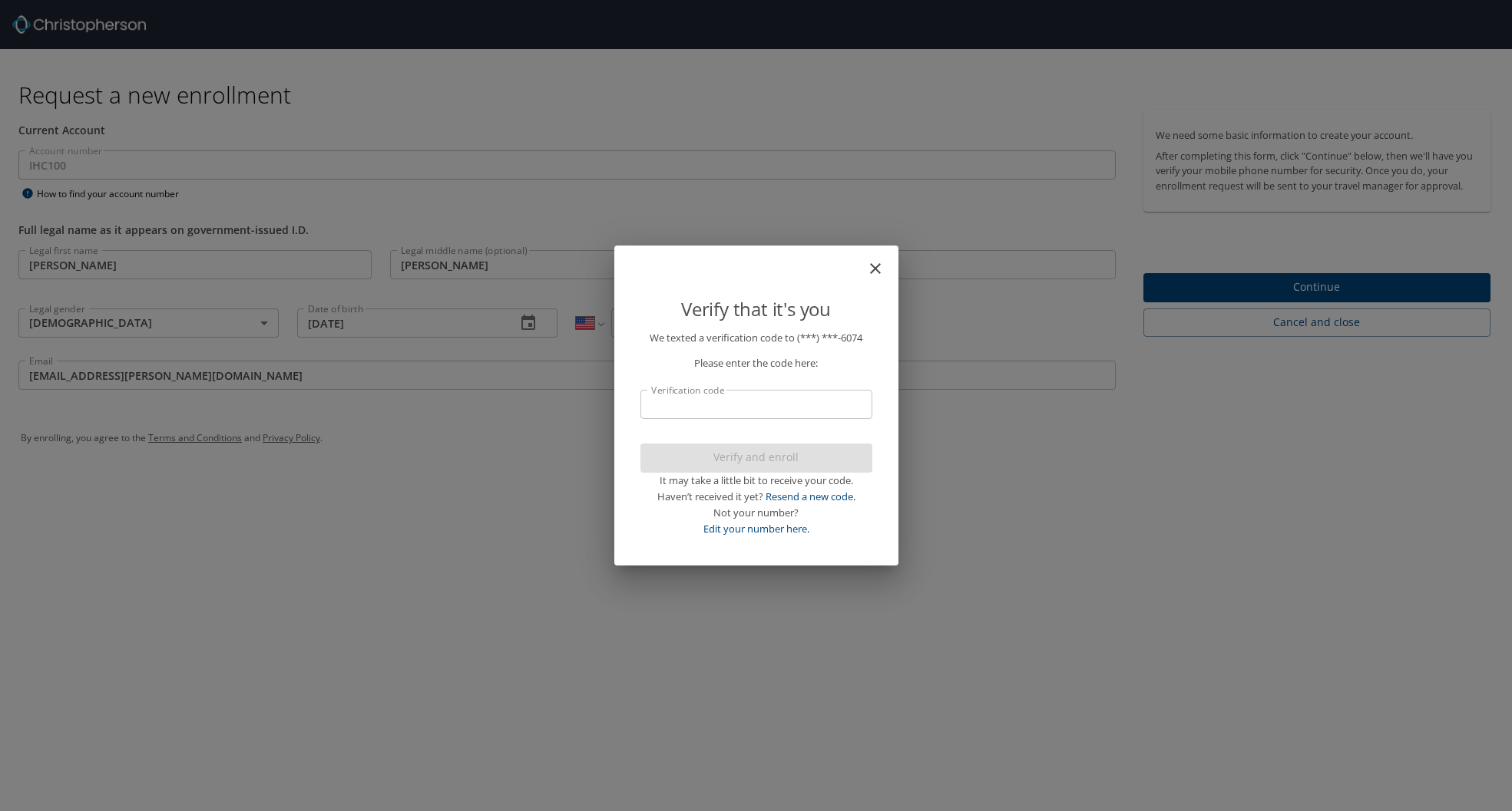
click at [746, 406] on input "Verification code" at bounding box center [756, 405] width 232 height 29
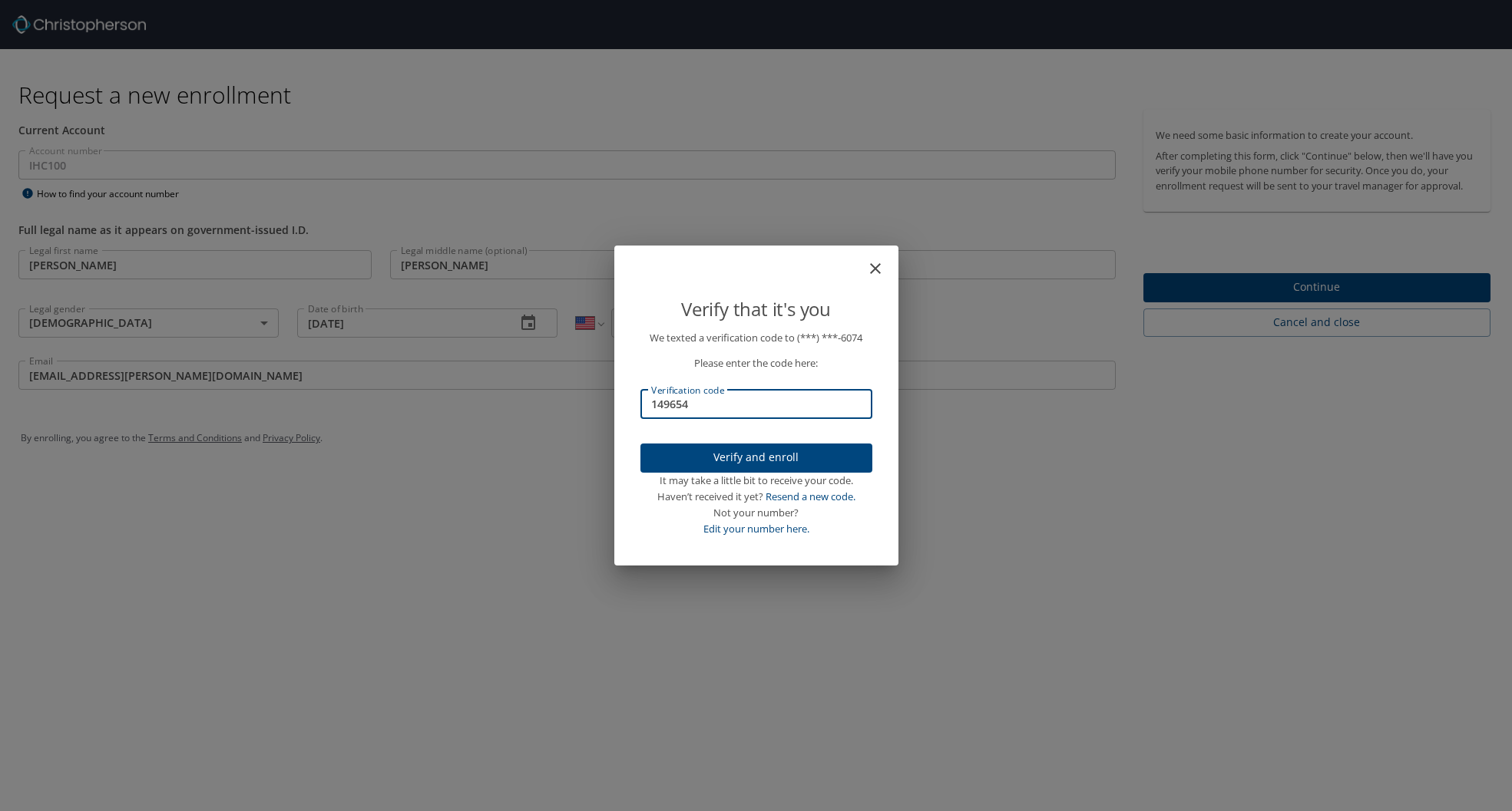
type input "149654"
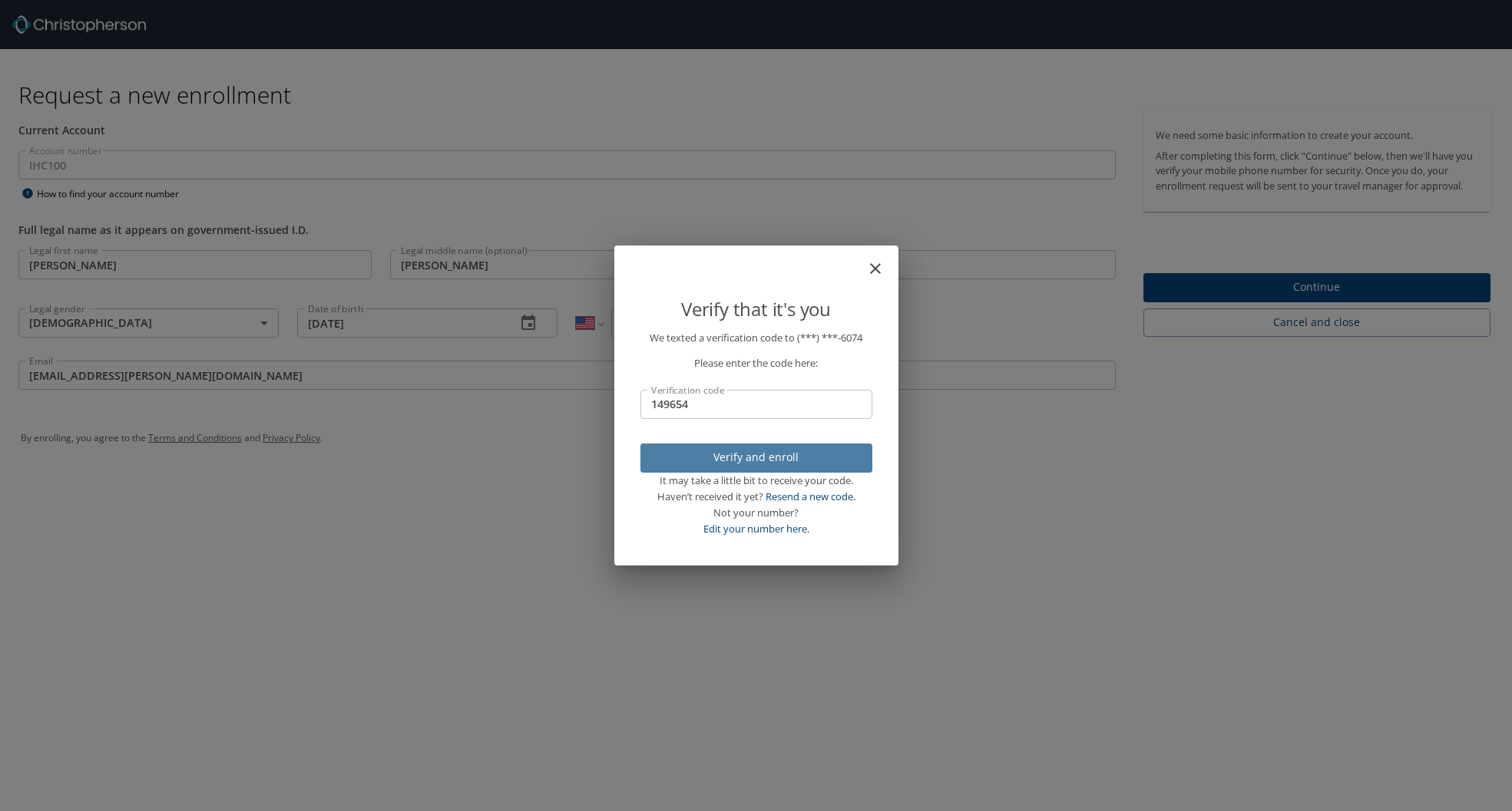
click at [798, 467] on button "Verify and enroll" at bounding box center [756, 458] width 232 height 30
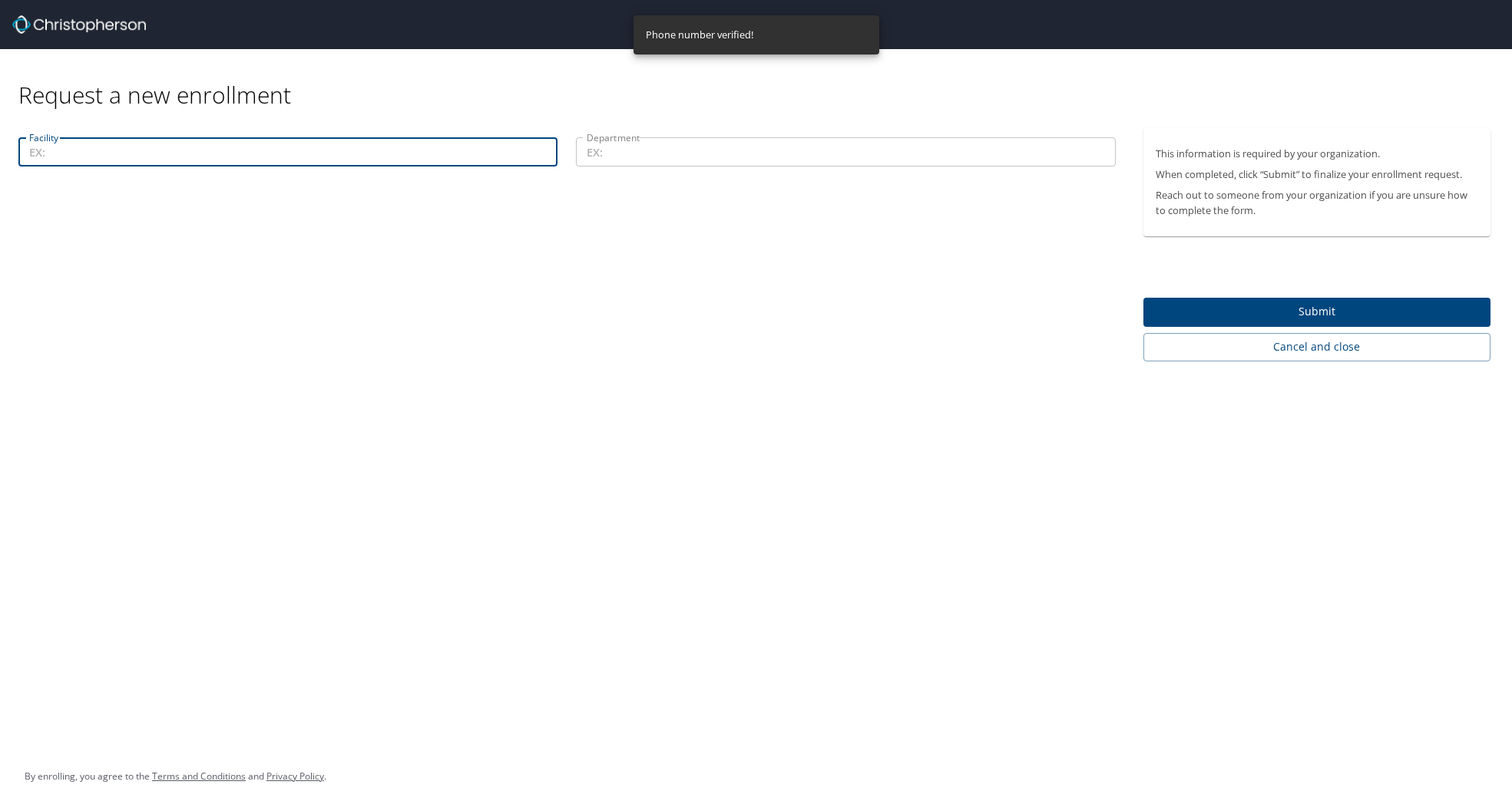
click at [112, 149] on input "Facility" at bounding box center [287, 152] width 539 height 29
type input "Lake Park"
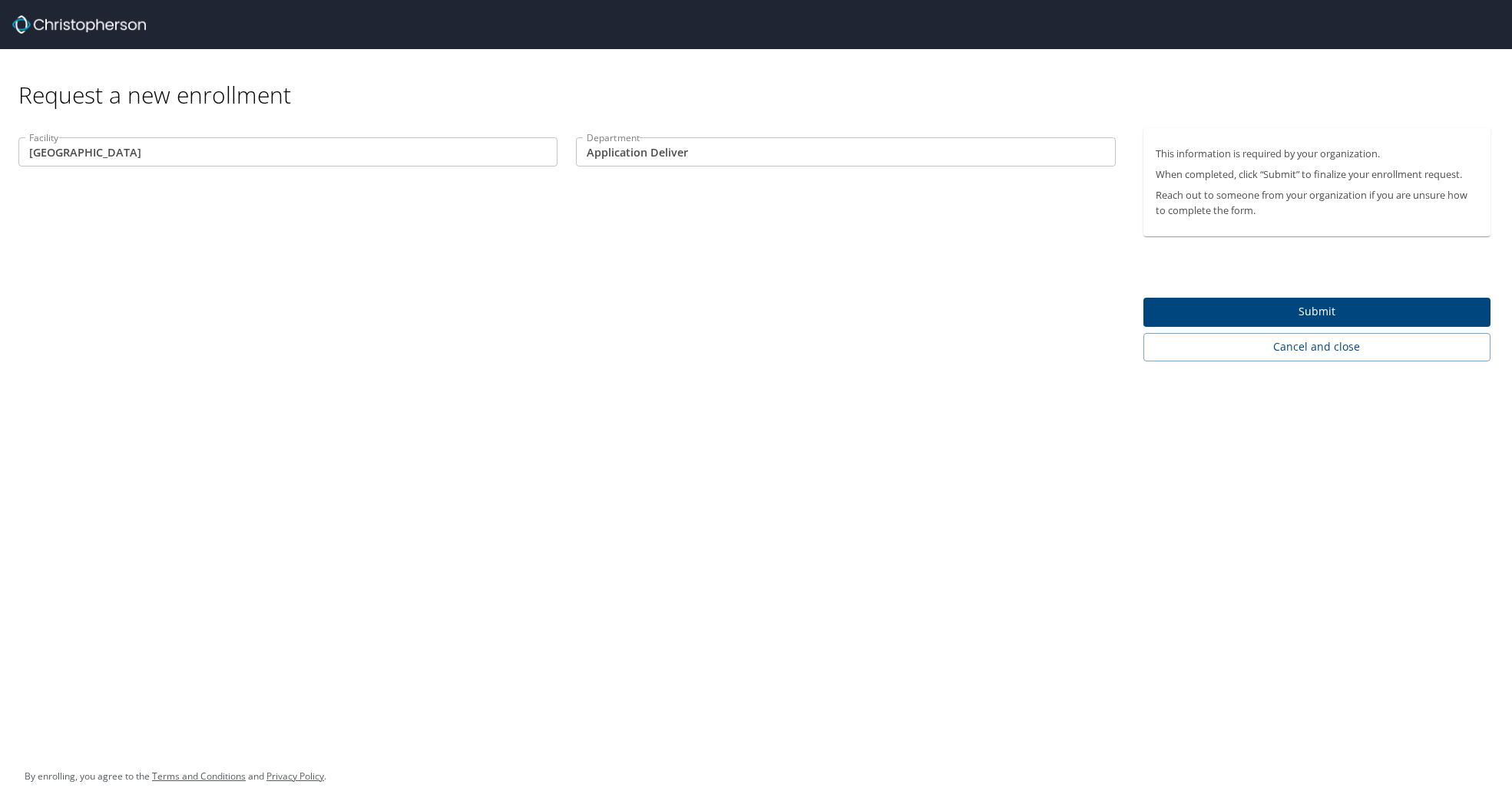
drag, startPoint x: 1285, startPoint y: 306, endPoint x: 260, endPoint y: -11, distance: 1072.9
click at [260, 0] on html "Request a new enrollment Facility Lake Park Facility Department Application Del…" at bounding box center [756, 406] width 1512 height 811
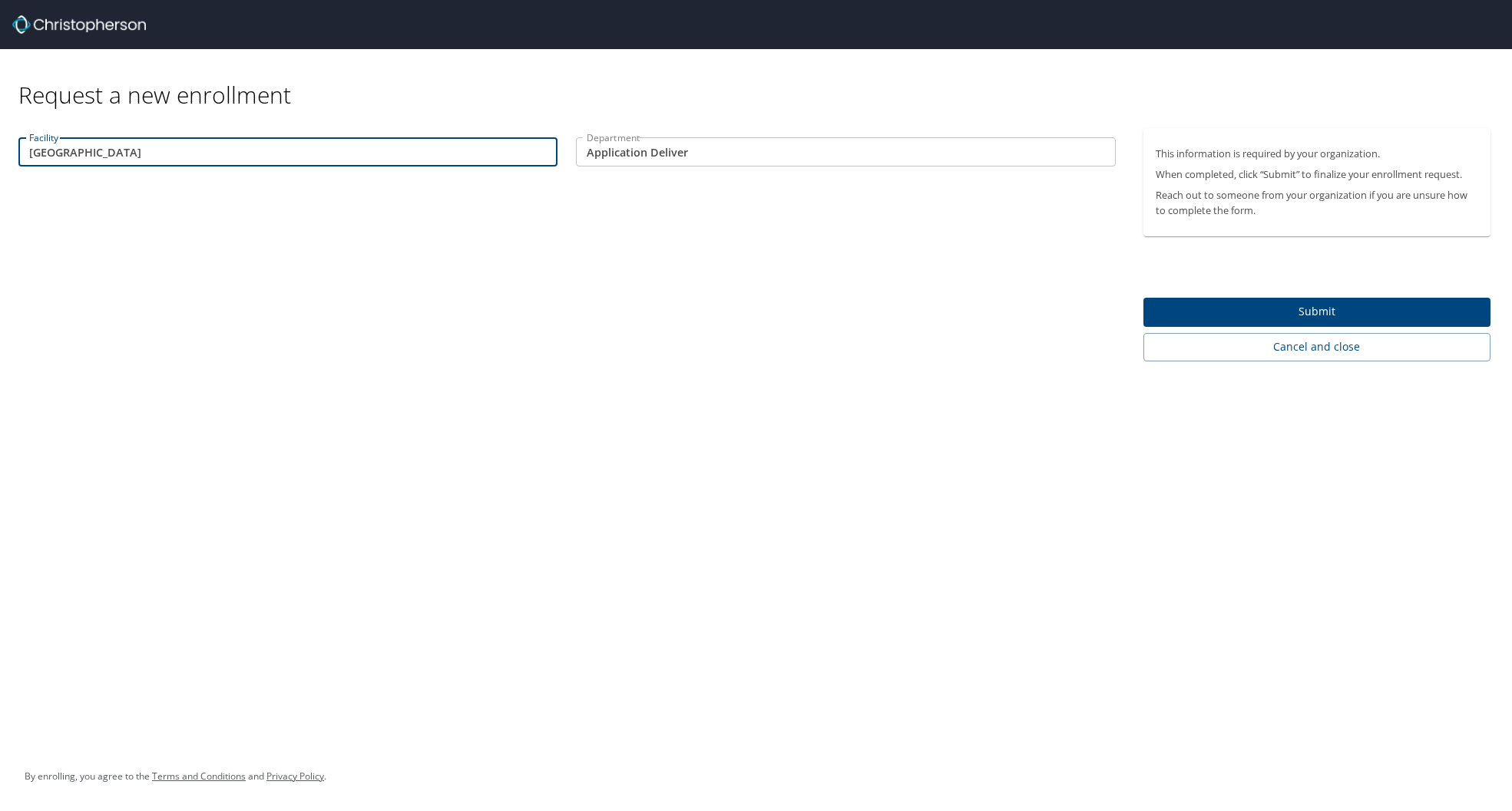
drag, startPoint x: 116, startPoint y: 152, endPoint x: 17, endPoint y: 165, distance: 99.8
click at [15, 166] on div "Facility Lake Park Facility" at bounding box center [288, 154] width 558 height 52
drag, startPoint x: 90, startPoint y: 152, endPoint x: 523, endPoint y: 170, distance: 433.4
click at [28, 148] on input "Lake Park" at bounding box center [287, 152] width 539 height 29
click at [807, 150] on input "Application Deliver" at bounding box center [845, 152] width 539 height 29
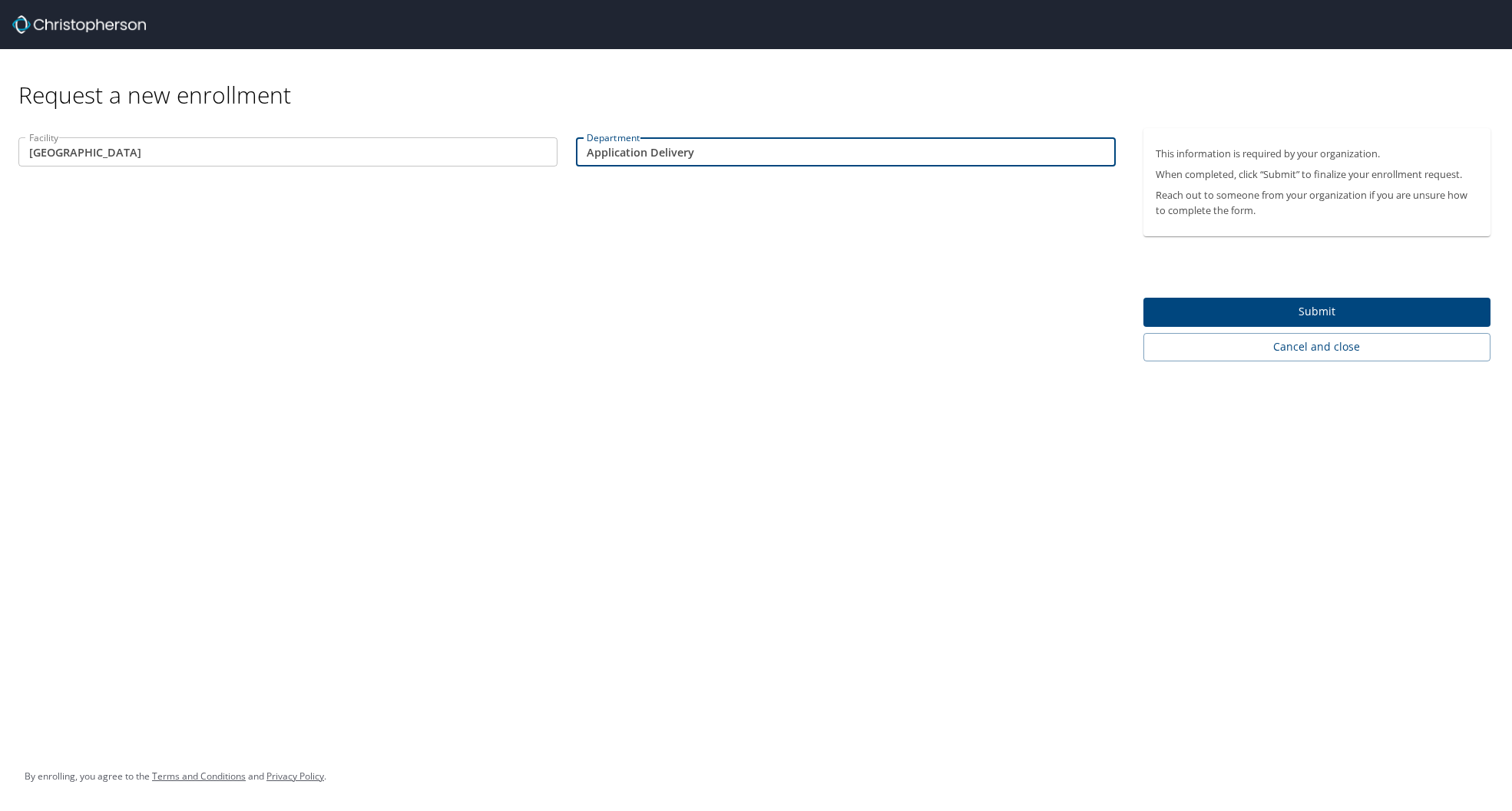
drag, startPoint x: 712, startPoint y: 159, endPoint x: 572, endPoint y: 145, distance: 140.7
click at [572, 145] on div "Department Application Delivery Department" at bounding box center [845, 154] width 558 height 52
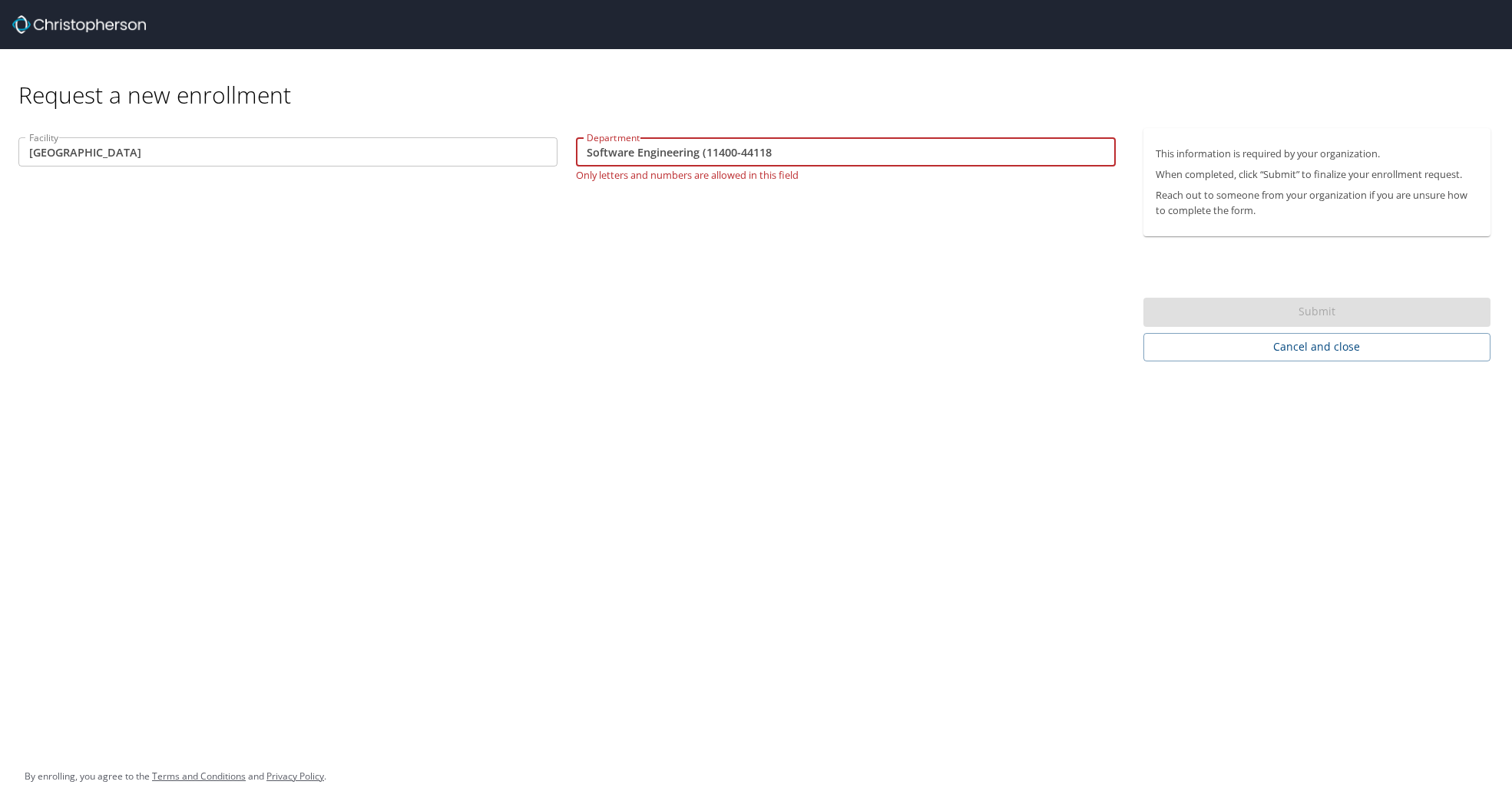
click at [804, 155] on input "Software Engineering (11400-44118" at bounding box center [845, 152] width 539 height 29
click at [704, 155] on input "Software Engineering (11400-44118" at bounding box center [845, 152] width 539 height 29
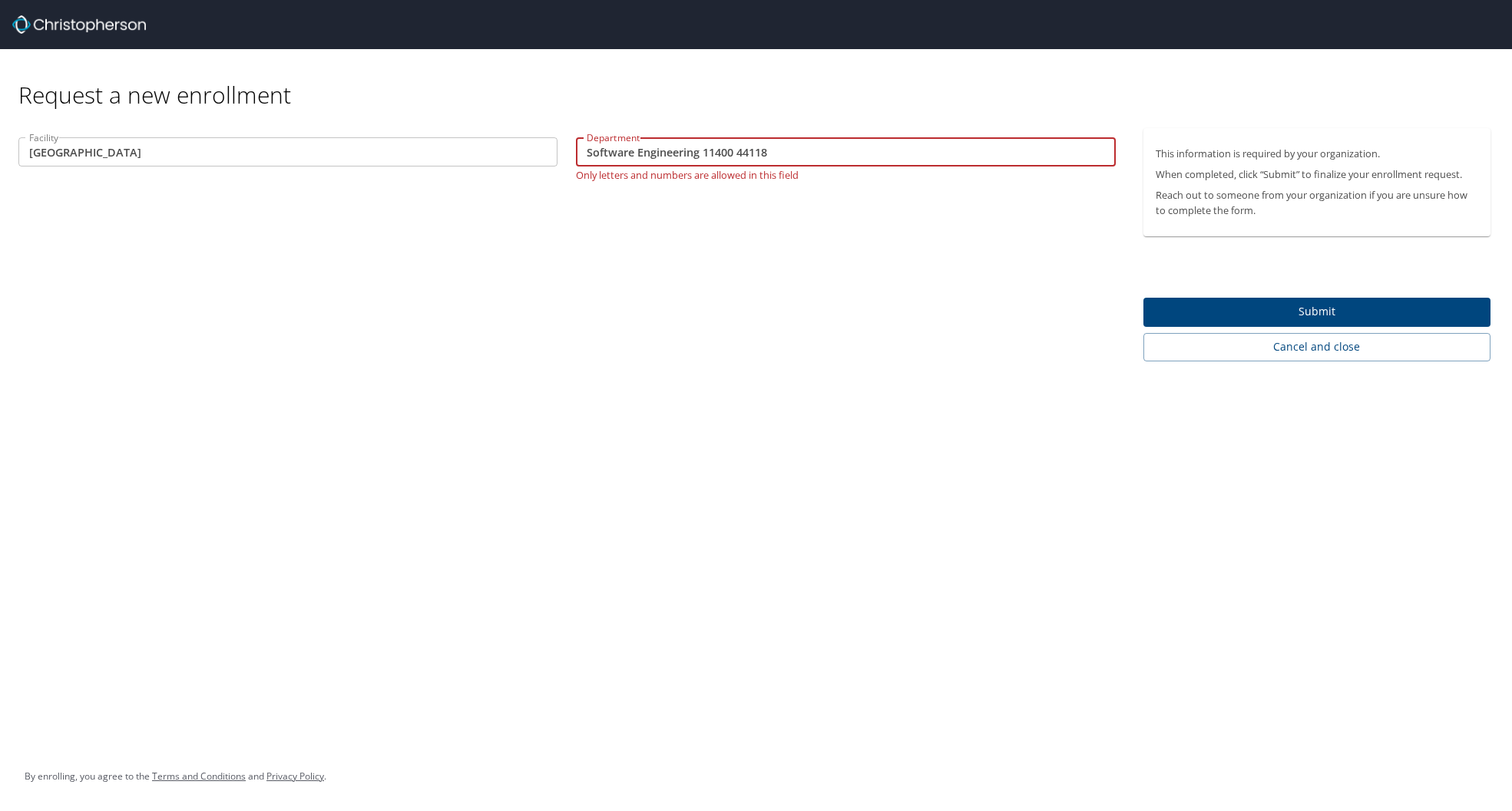
click at [634, 154] on input "Software Engineering 11400 44118" at bounding box center [845, 152] width 539 height 29
type input "11400 44118"
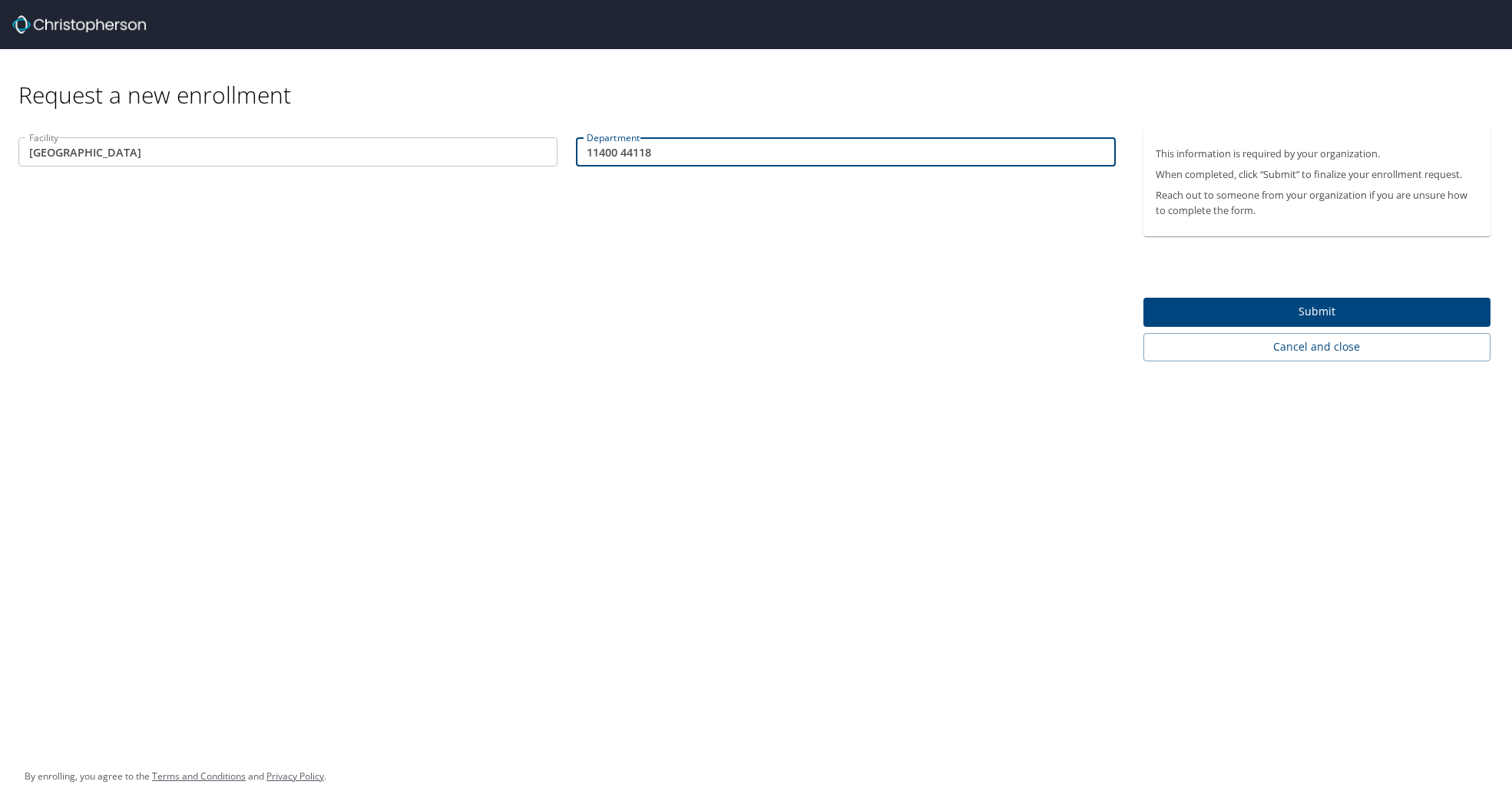
click at [695, 160] on input "11400 44118" at bounding box center [845, 152] width 539 height 29
type input "11400 44118 Software Engineering"
click at [1255, 306] on span "Submit" at bounding box center [1317, 312] width 322 height 19
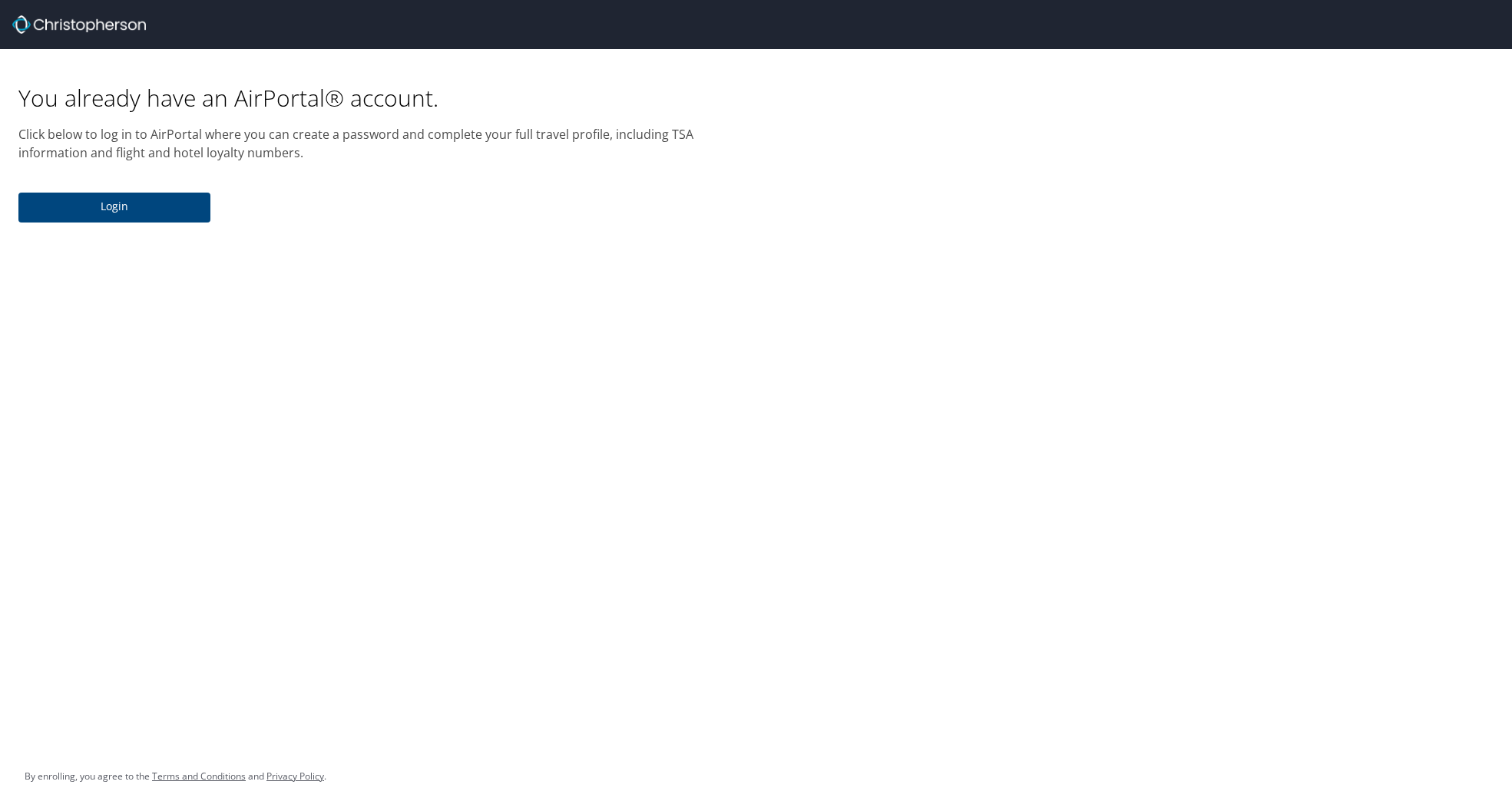
click at [101, 204] on span "Login" at bounding box center [114, 207] width 168 height 19
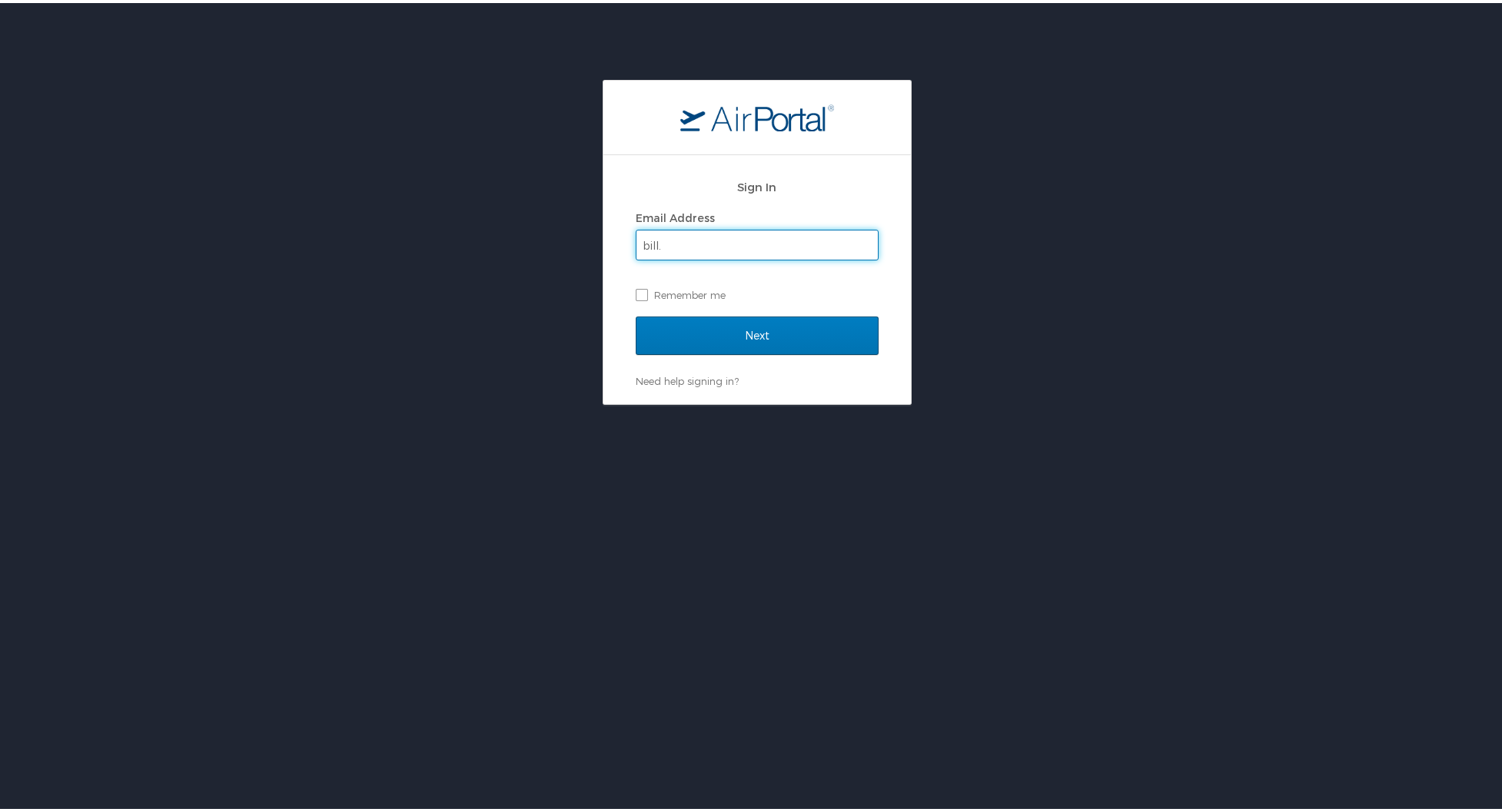
type input "Bill.Peters@imail.org"
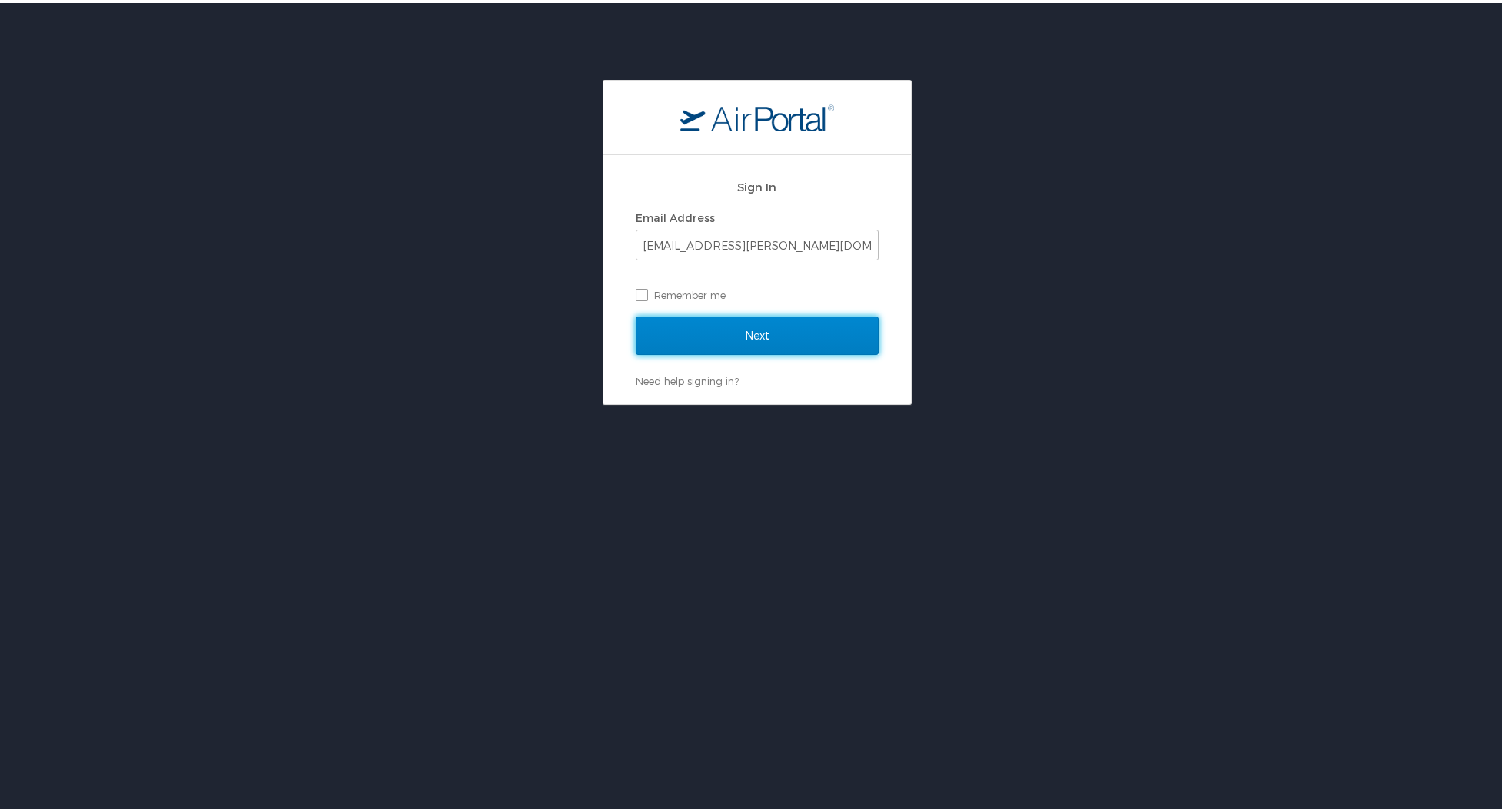
click at [688, 331] on input "Next" at bounding box center [757, 333] width 243 height 39
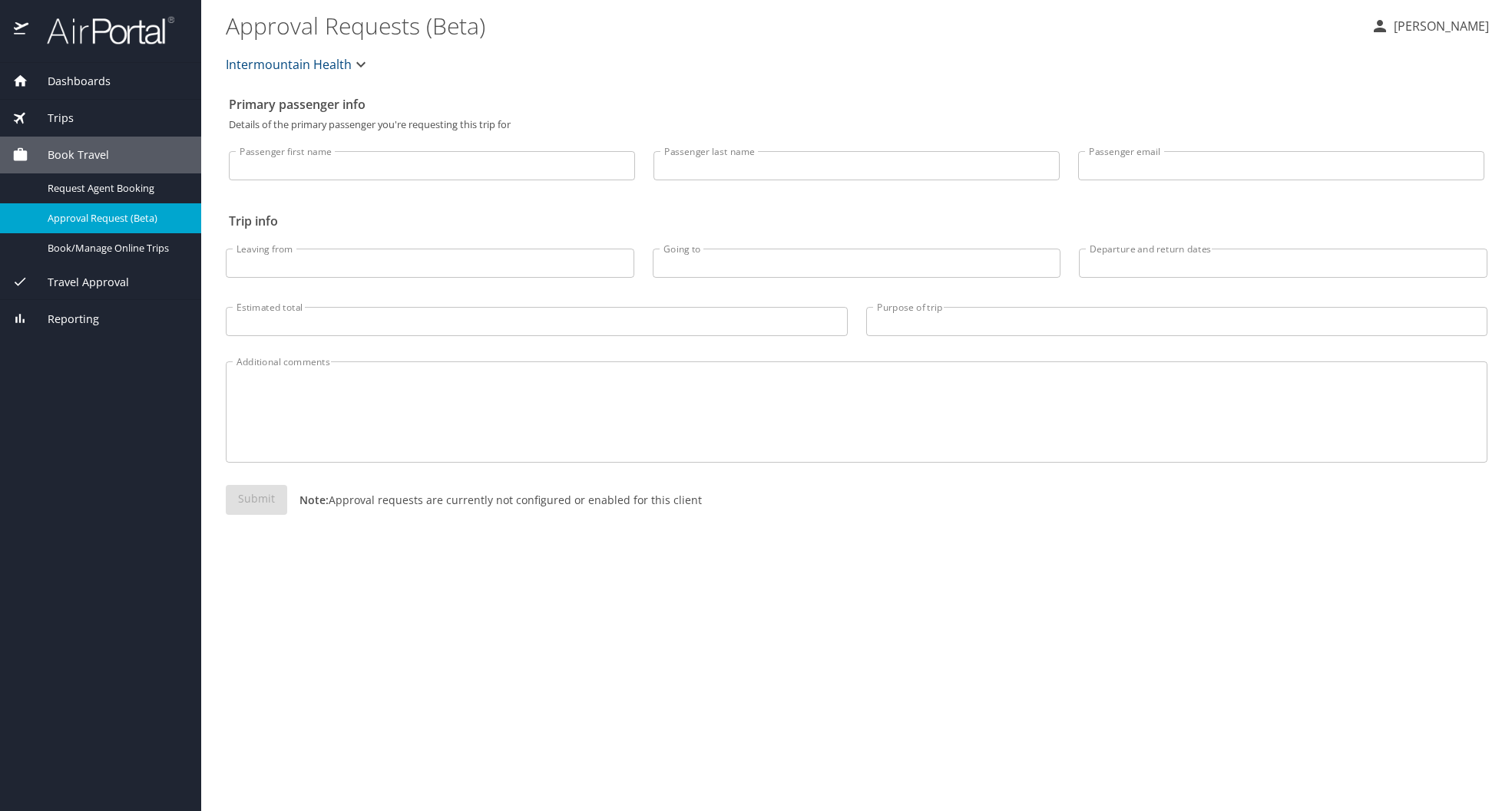
click at [360, 61] on icon "button" at bounding box center [360, 64] width 18 height 18
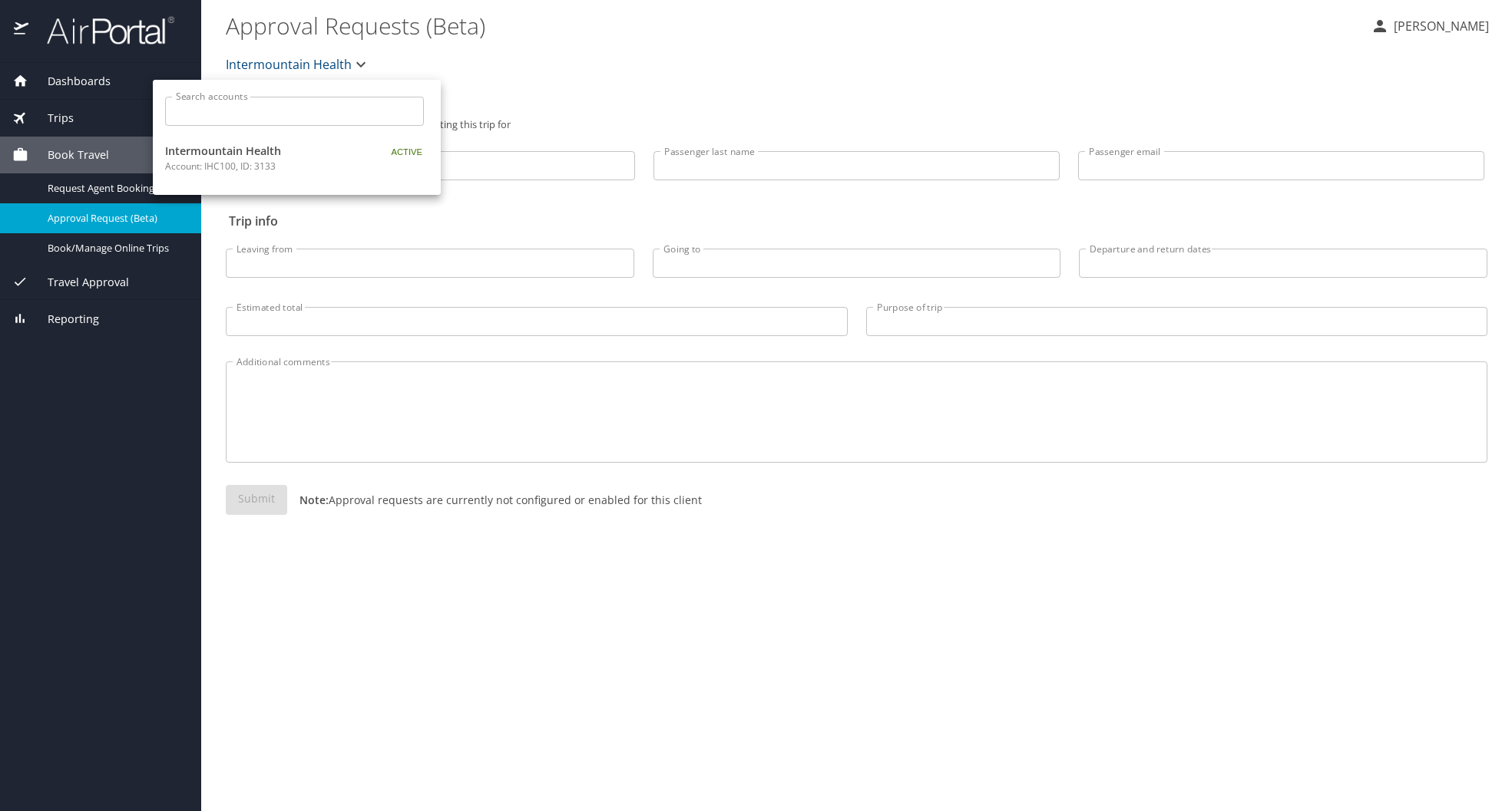
click at [235, 155] on span "Intermountain Health" at bounding box center [260, 151] width 192 height 17
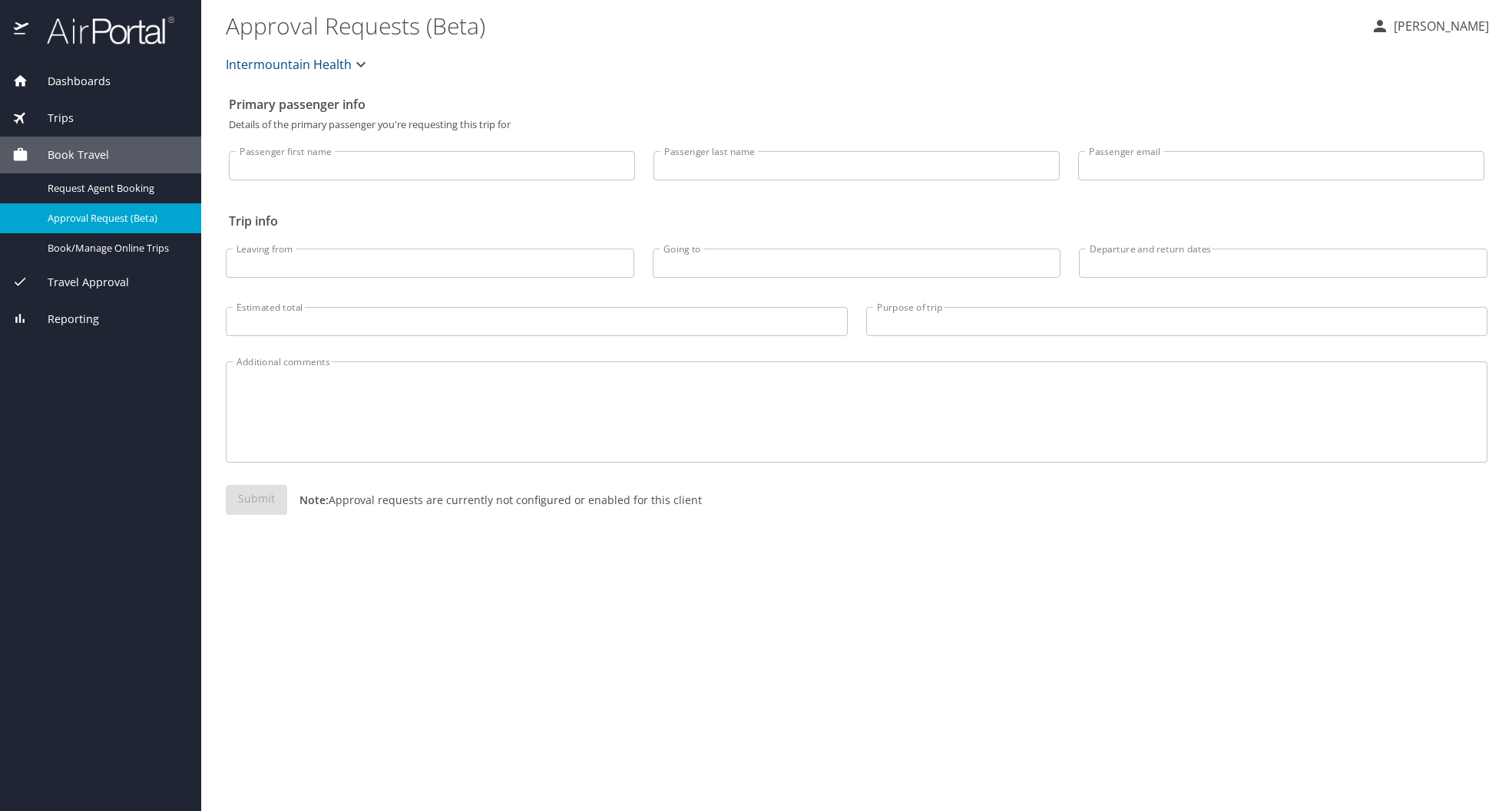
click at [67, 82] on span "Dashboards" at bounding box center [70, 82] width 83 height 17
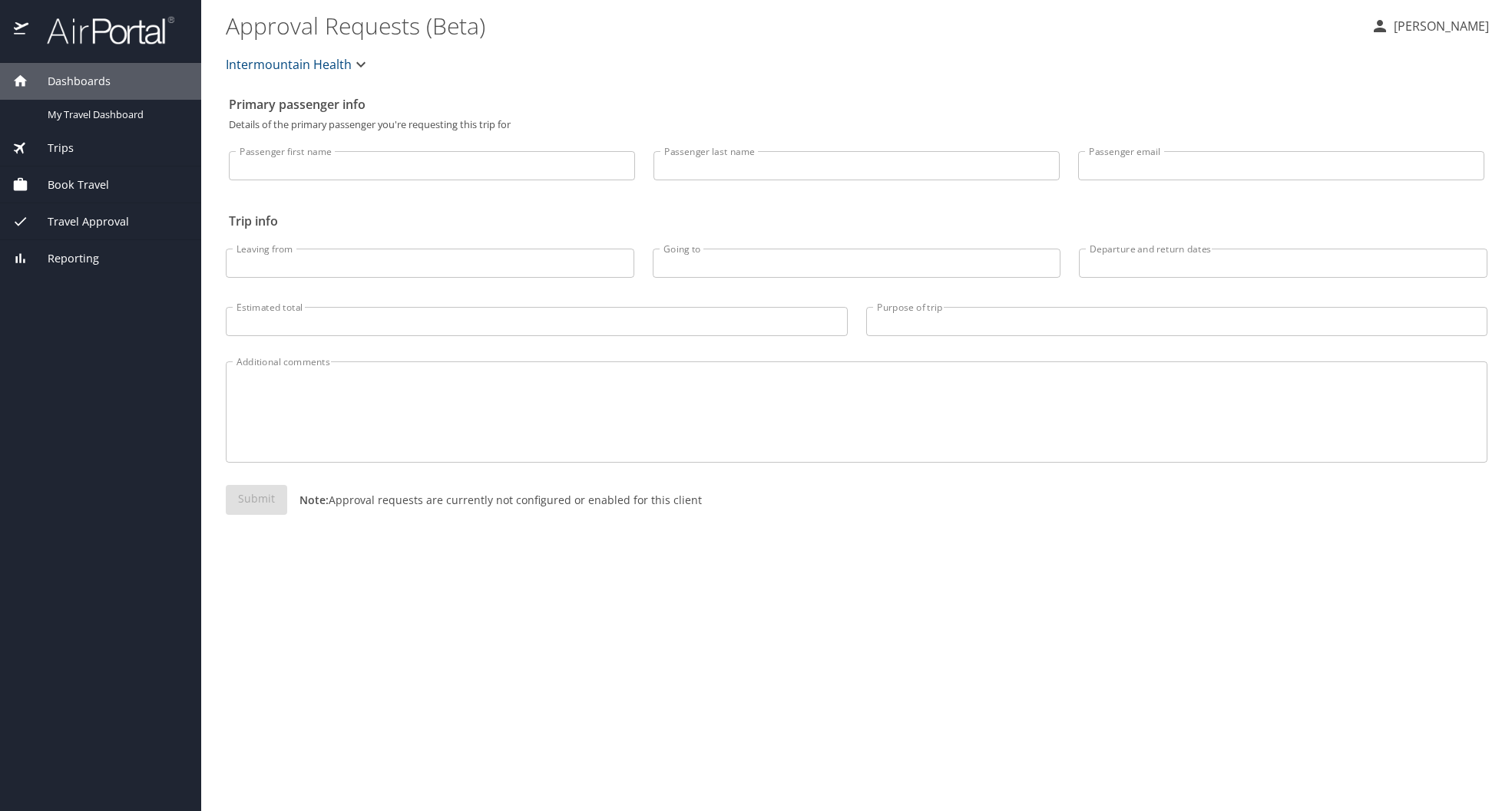
click at [58, 146] on span "Trips" at bounding box center [51, 149] width 46 height 17
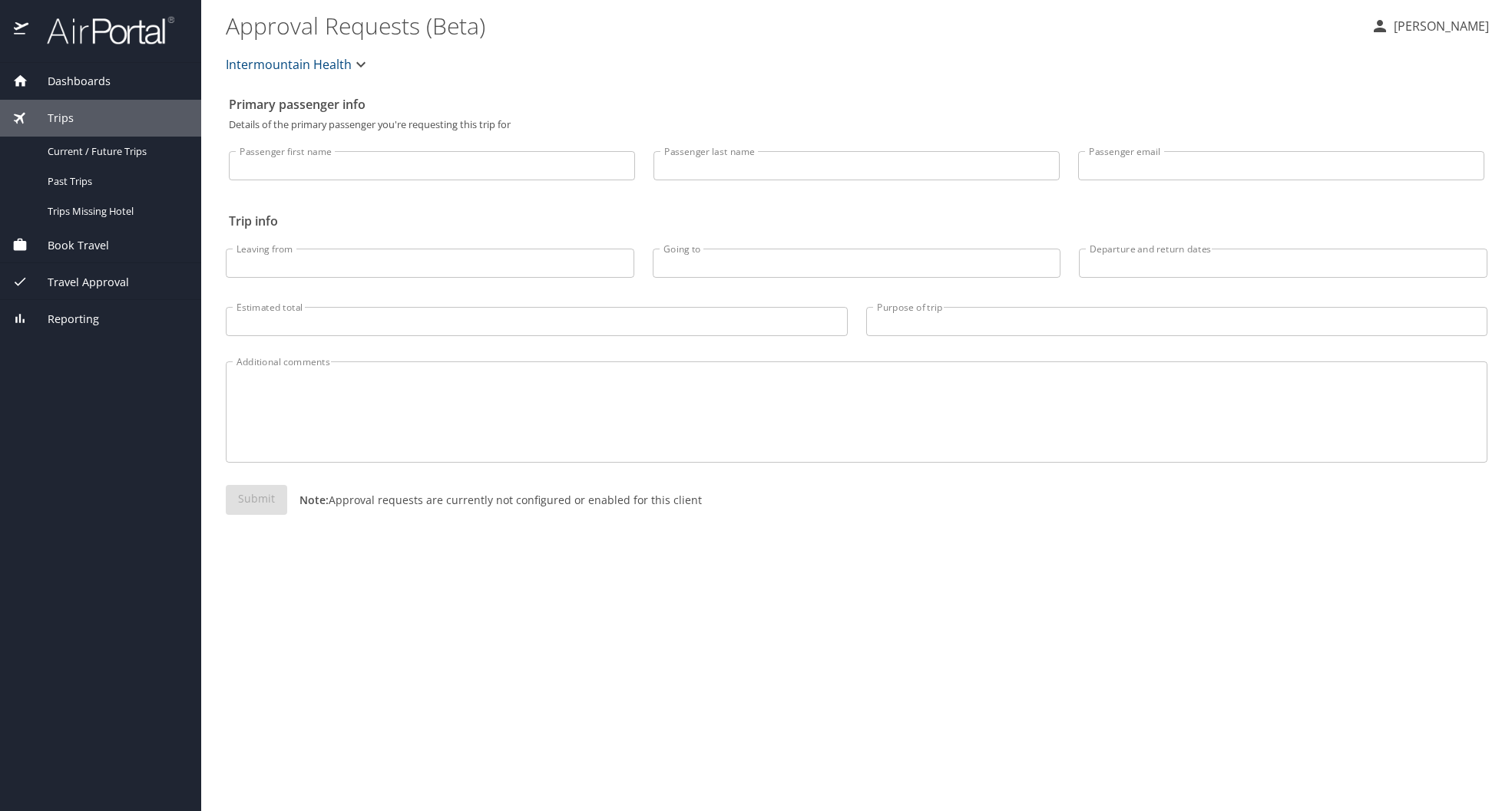
click at [60, 244] on span "Book Travel" at bounding box center [69, 246] width 81 height 17
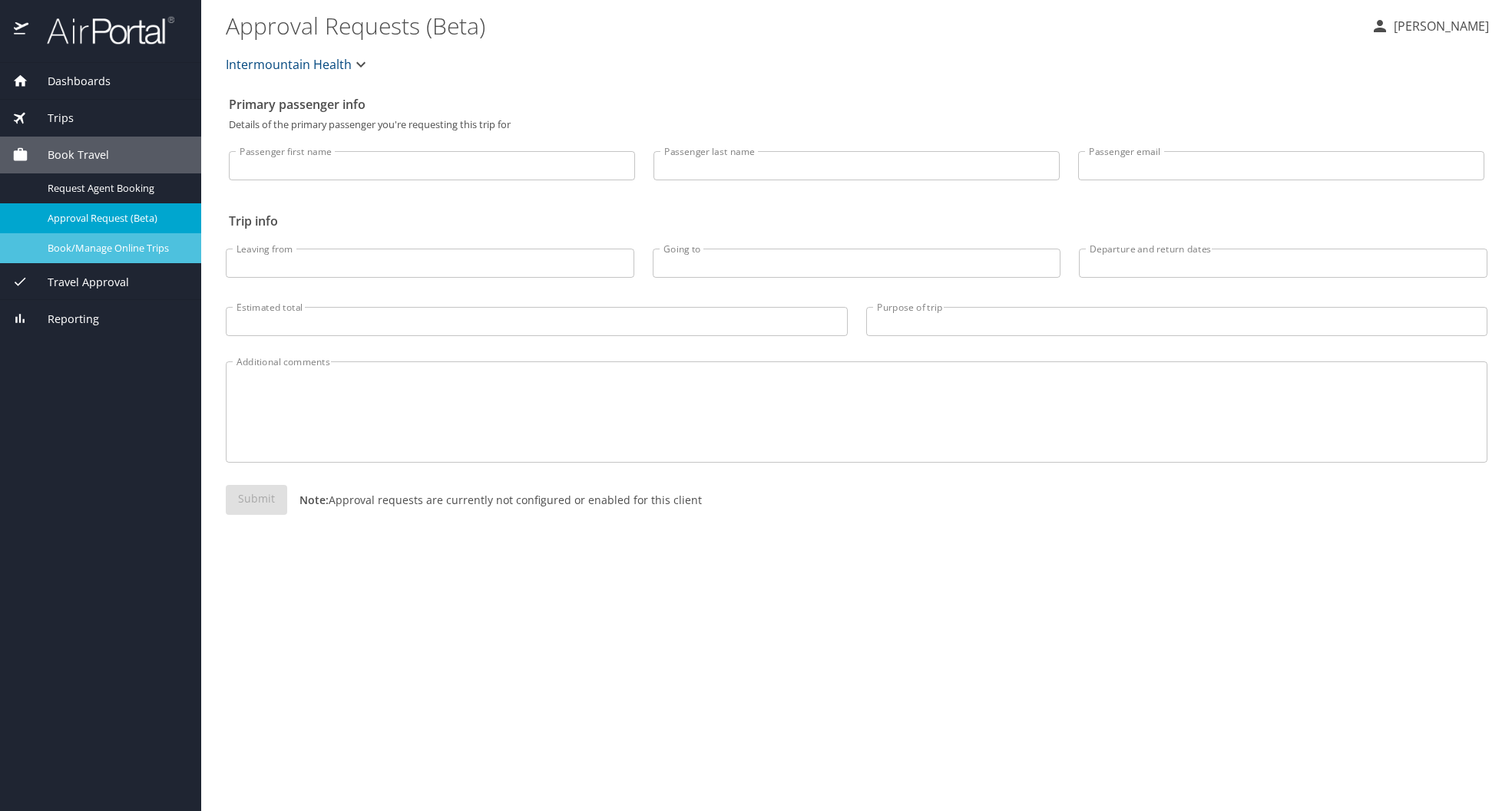
click at [107, 253] on span "Book/Manage Online Trips" at bounding box center [114, 248] width 135 height 15
